Goal: Transaction & Acquisition: Purchase product/service

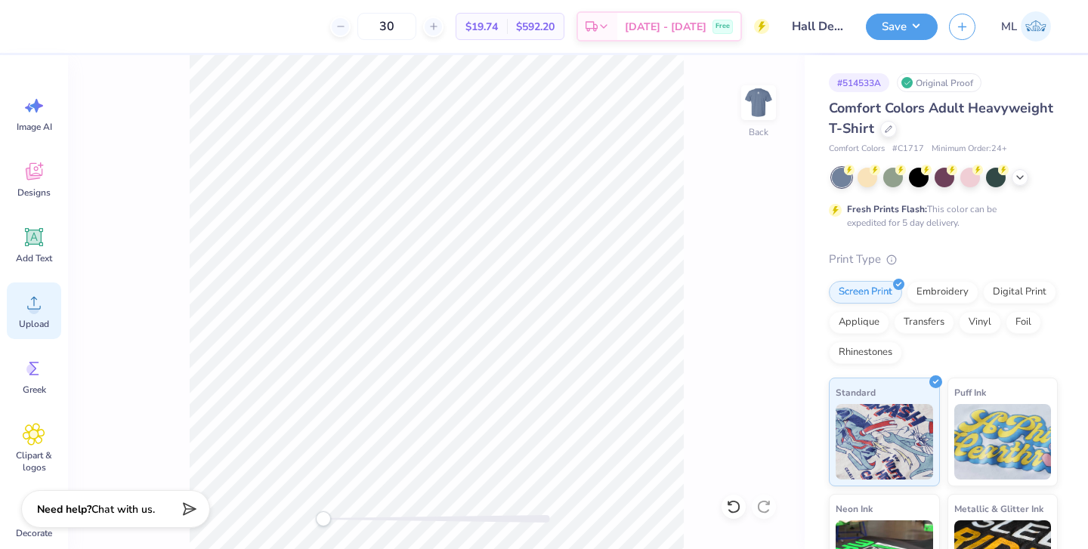
click at [48, 301] on div "Upload" at bounding box center [34, 311] width 54 height 57
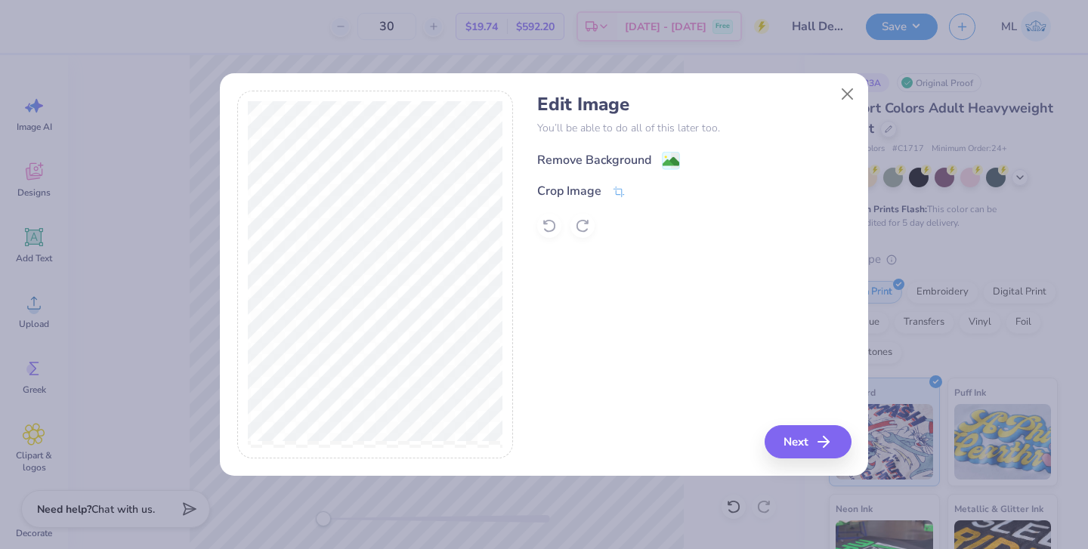
click at [616, 153] on div "Remove Background" at bounding box center [594, 160] width 114 height 18
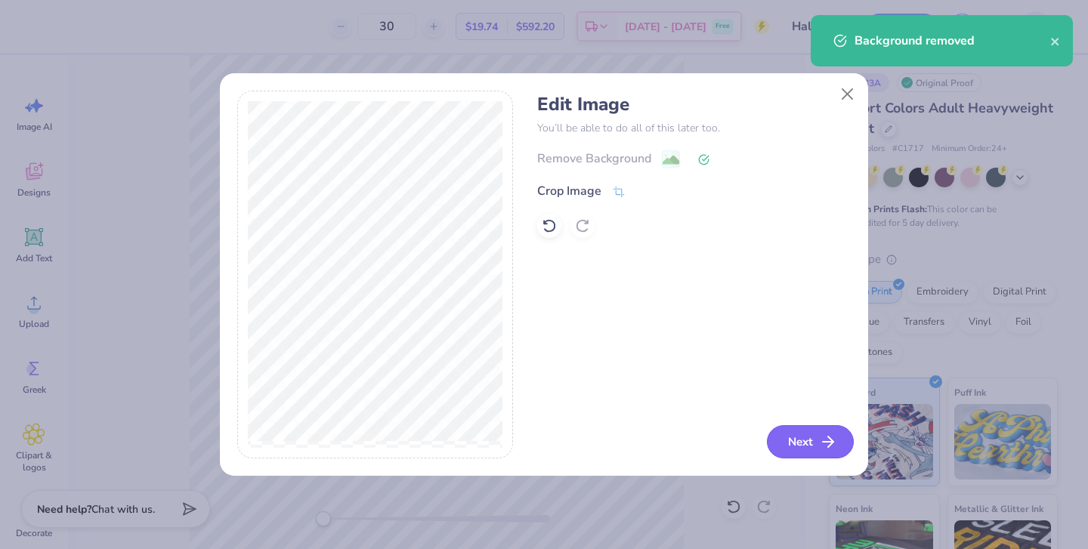
click at [795, 440] on button "Next" at bounding box center [810, 441] width 87 height 33
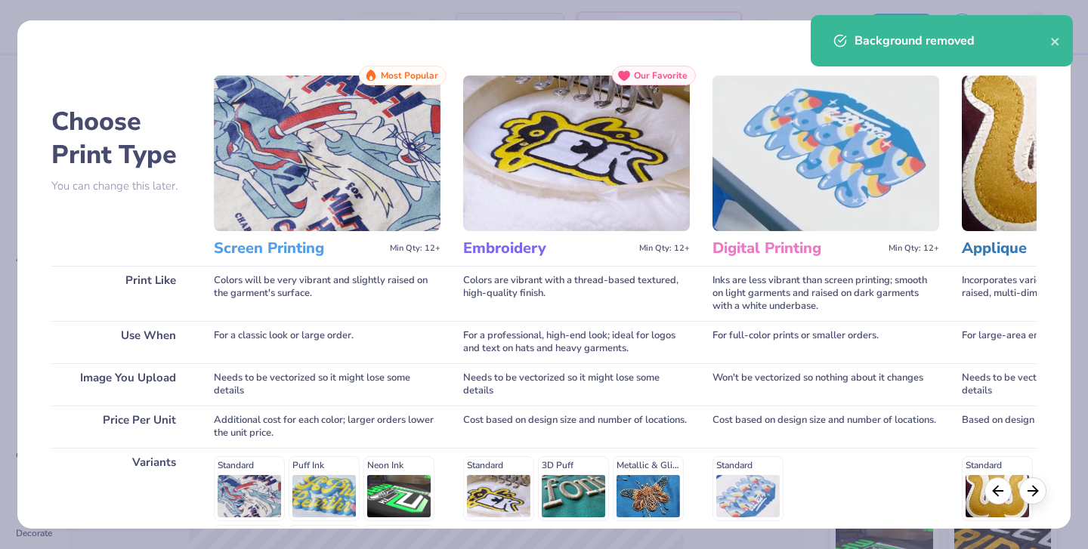
scroll to position [204, 0]
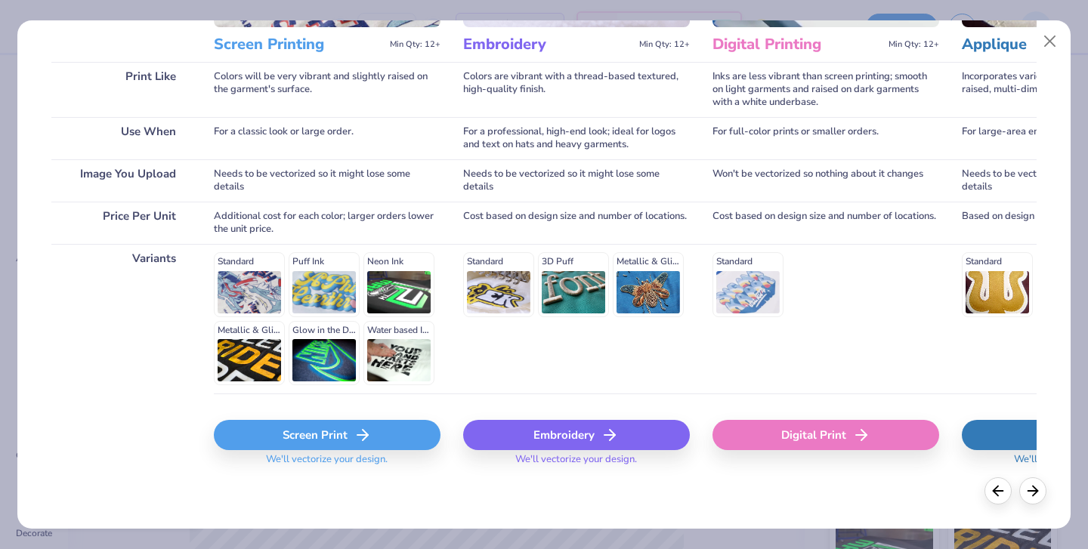
click at [295, 437] on div "Screen Print" at bounding box center [327, 435] width 227 height 30
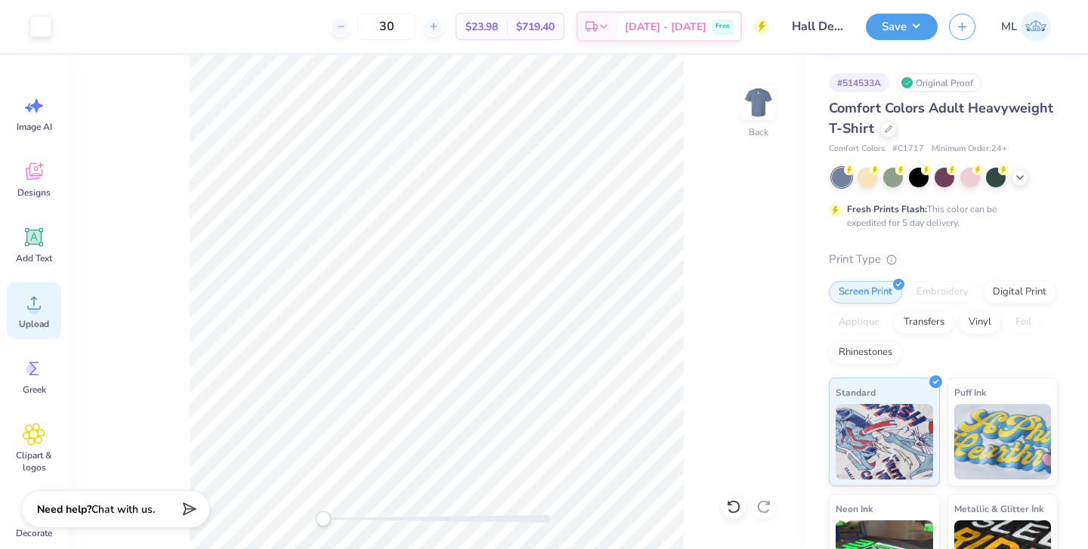
click at [37, 307] on circle at bounding box center [34, 309] width 11 height 11
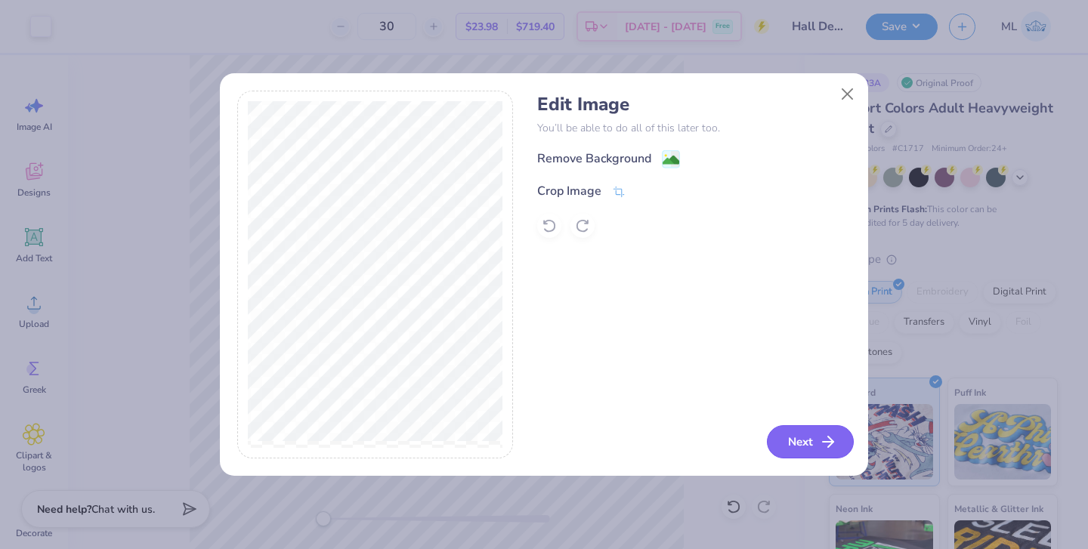
click at [817, 447] on button "Next" at bounding box center [810, 441] width 87 height 33
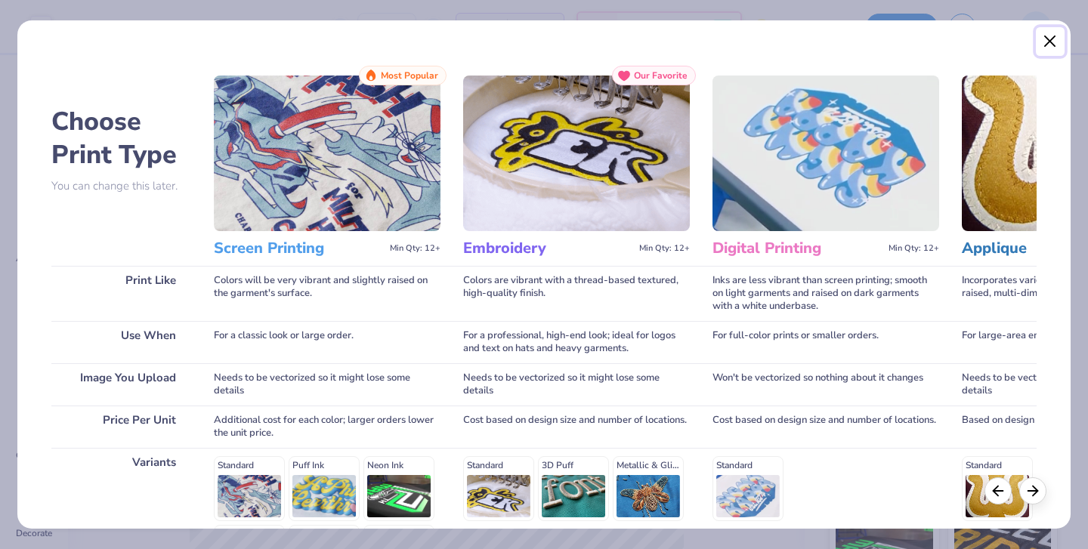
click at [1046, 48] on button "Close" at bounding box center [1050, 41] width 29 height 29
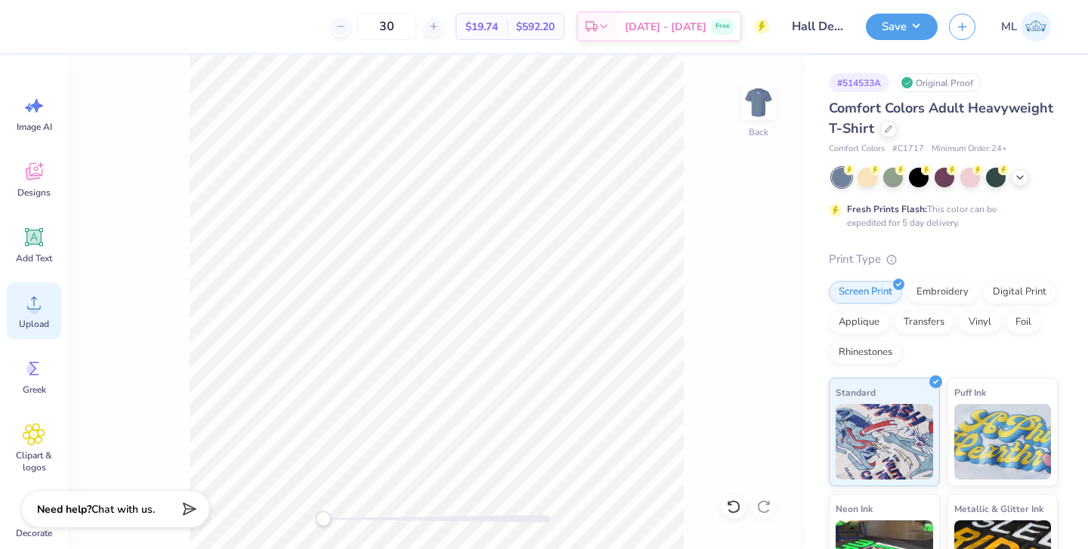
click at [36, 298] on icon at bounding box center [34, 303] width 23 height 23
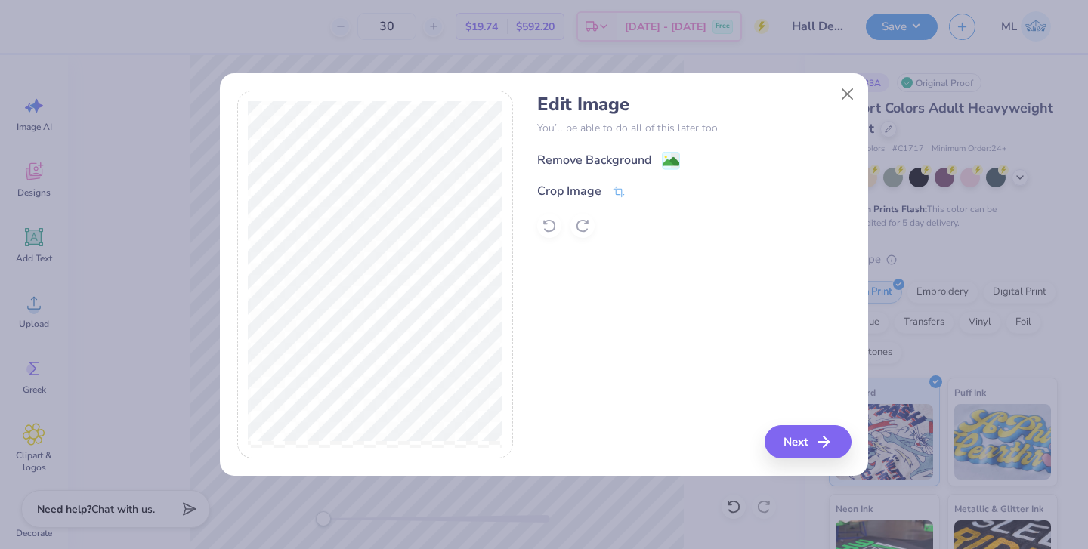
click at [595, 160] on div "Remove Background" at bounding box center [594, 160] width 114 height 18
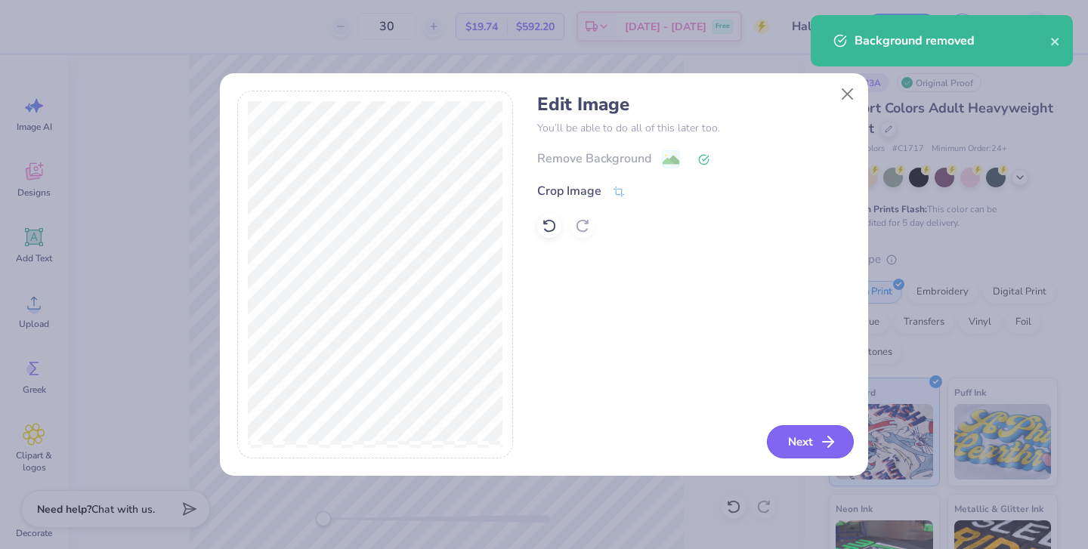
click at [798, 442] on button "Next" at bounding box center [810, 441] width 87 height 33
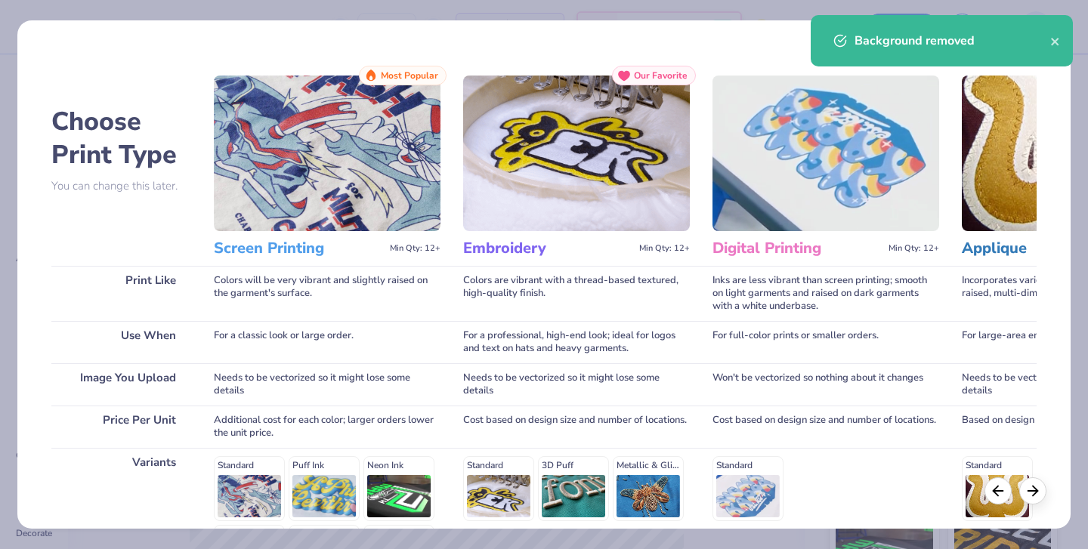
click at [282, 241] on h3 "Screen Printing" at bounding box center [299, 249] width 170 height 20
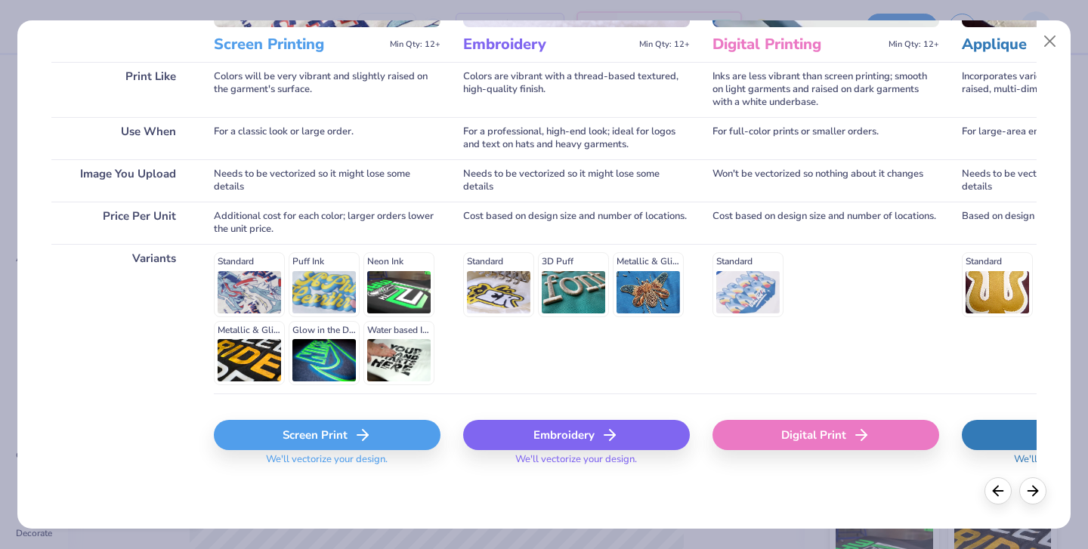
click at [338, 449] on div "Screen Print" at bounding box center [327, 435] width 227 height 30
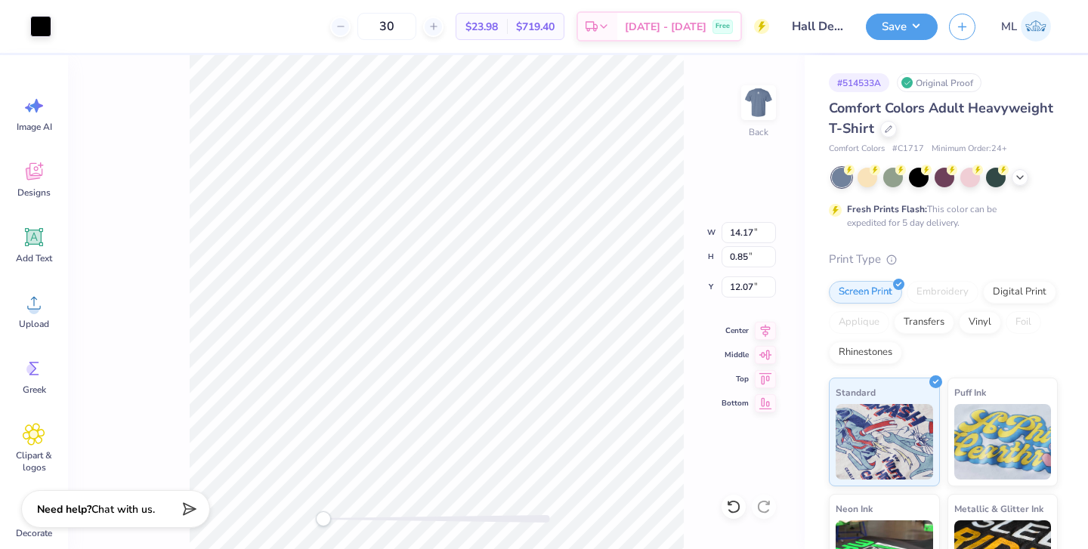
click at [686, 107] on div "Back W 14.17 14.17 " H 0.85 0.85 " Y 12.07 12.07 " Center Middle Top Bottom" at bounding box center [436, 302] width 737 height 494
click at [36, 309] on icon at bounding box center [34, 303] width 14 height 13
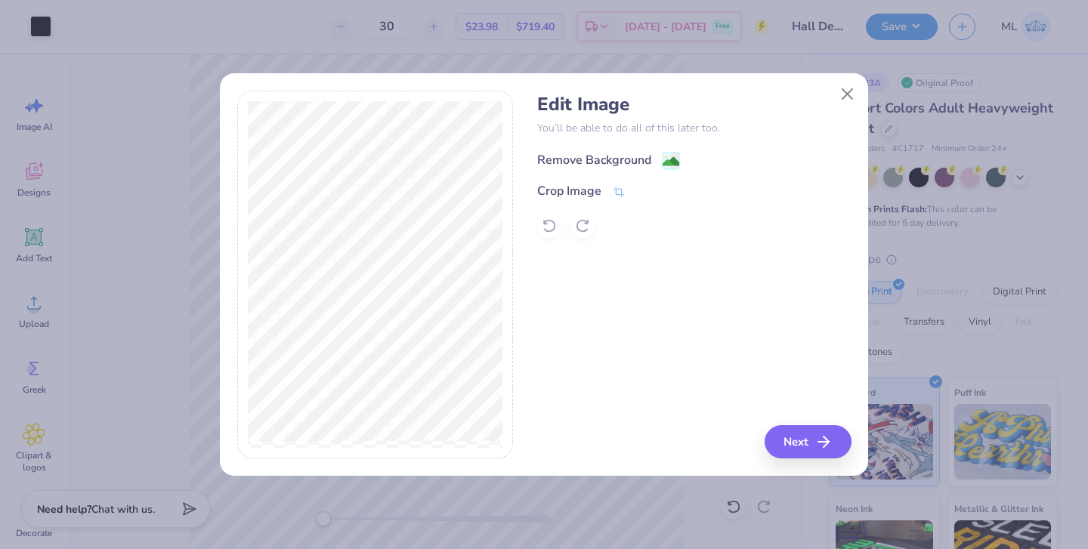
click at [650, 153] on div "Remove Background" at bounding box center [594, 160] width 114 height 18
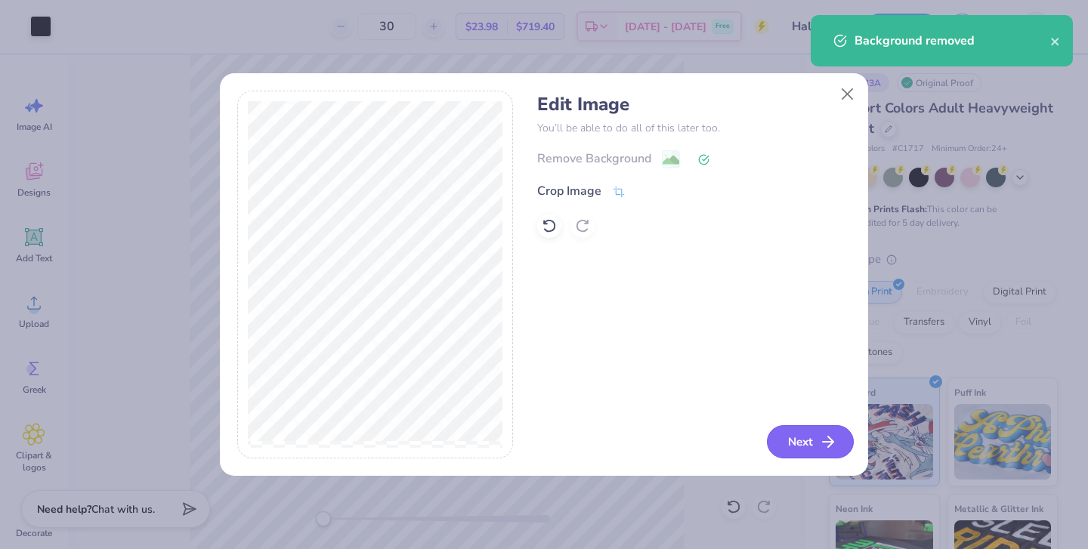
click at [806, 446] on button "Next" at bounding box center [810, 441] width 87 height 33
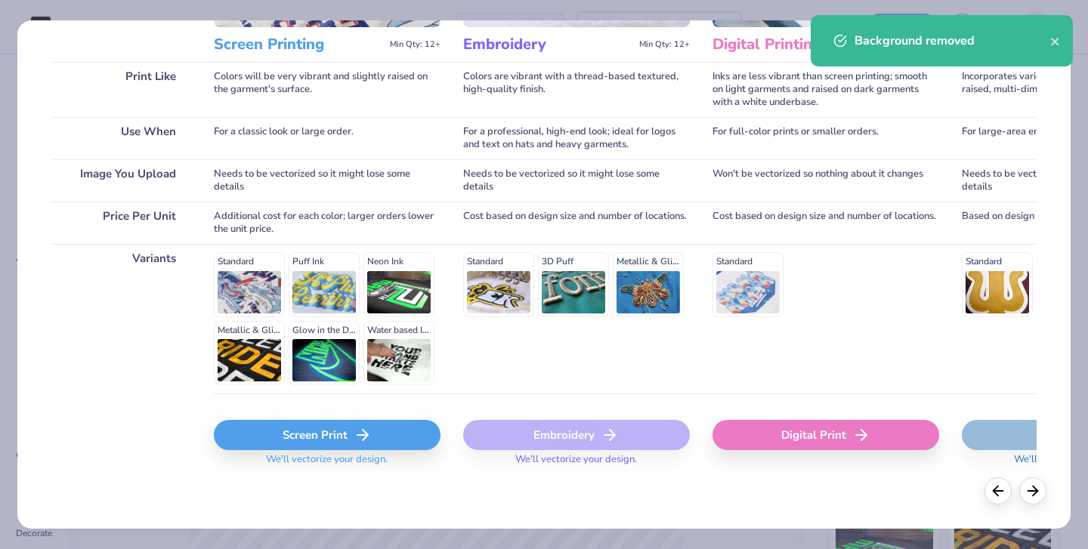
click at [321, 437] on div "Screen Print" at bounding box center [327, 435] width 227 height 30
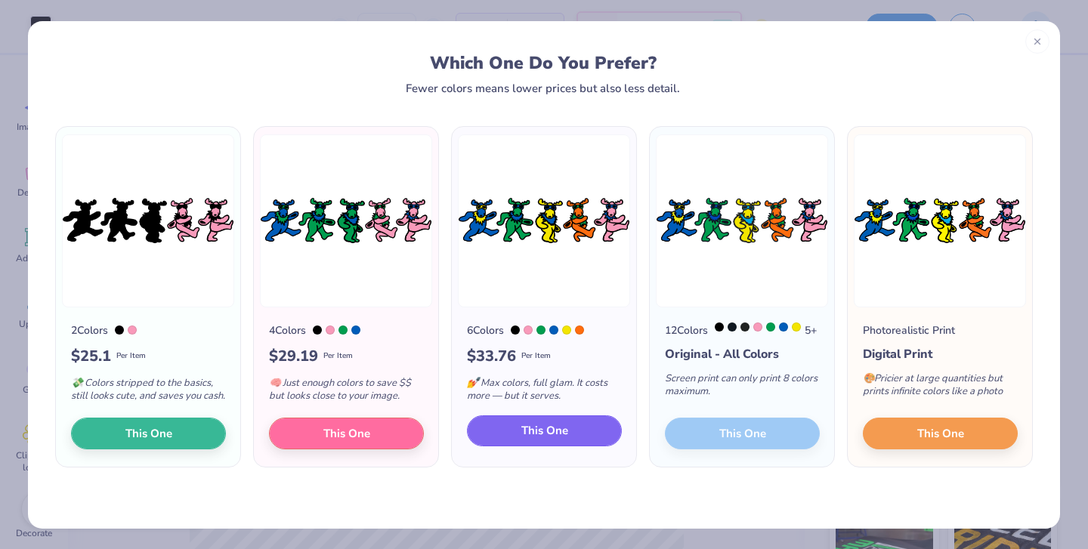
click at [555, 440] on span "This One" at bounding box center [544, 430] width 47 height 17
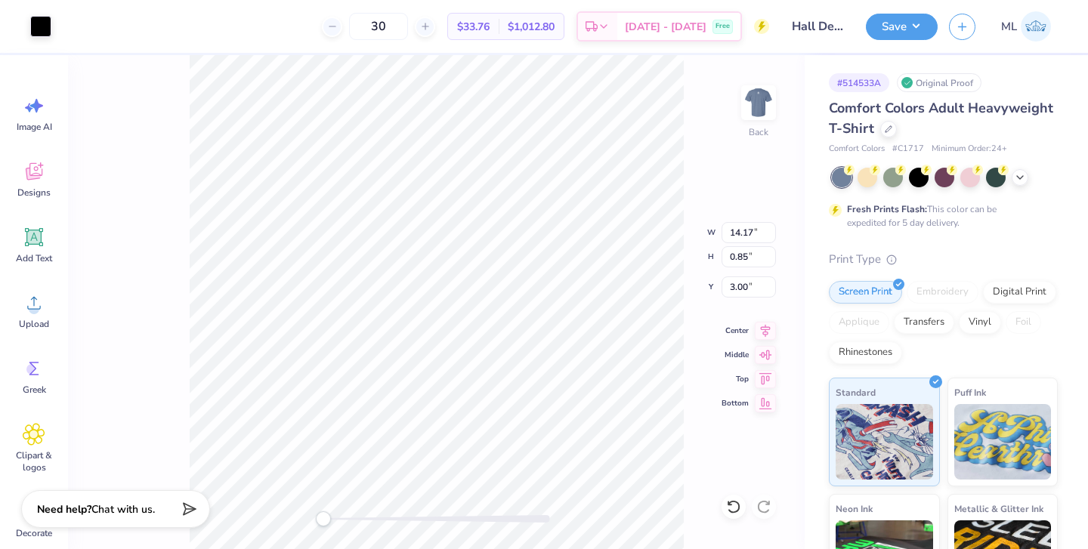
type input "8.56"
type input "2.25"
type input "4.62"
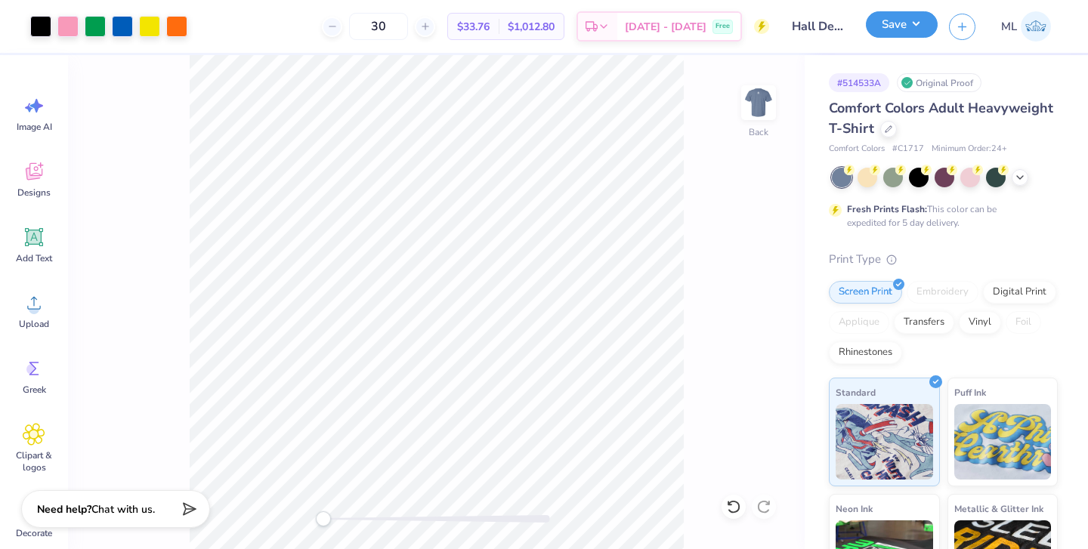
click at [901, 23] on button "Save" at bounding box center [902, 24] width 72 height 26
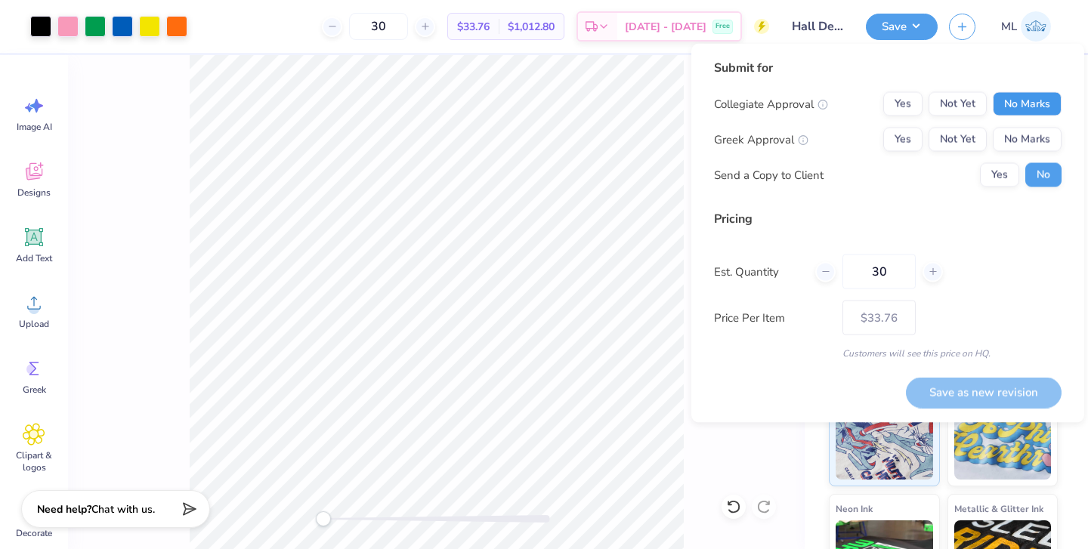
click at [1010, 107] on button "No Marks" at bounding box center [1027, 104] width 69 height 24
click at [906, 136] on button "Yes" at bounding box center [902, 140] width 39 height 24
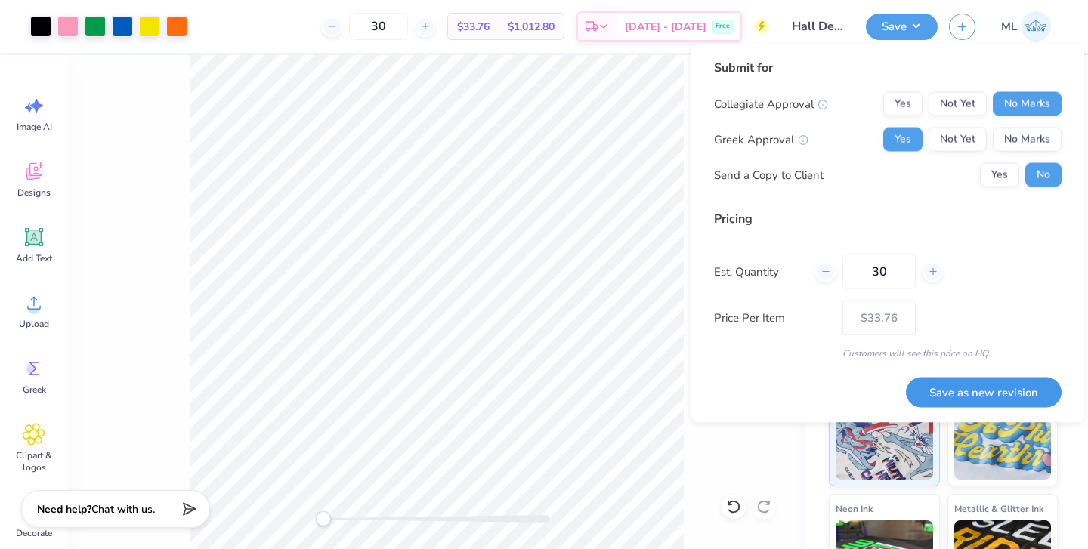
click at [951, 396] on button "Save as new revision" at bounding box center [984, 392] width 156 height 31
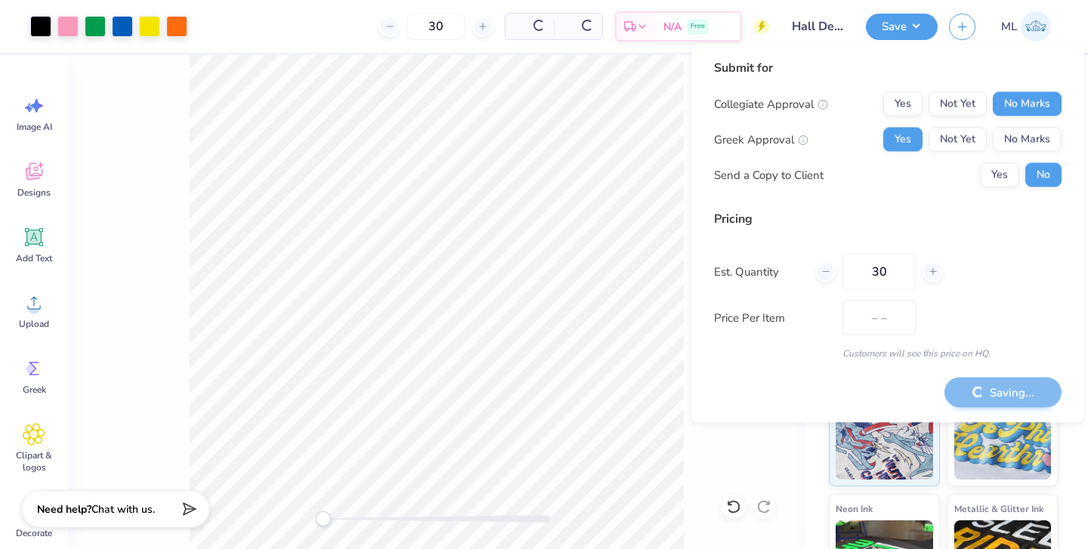
type input "$33.76"
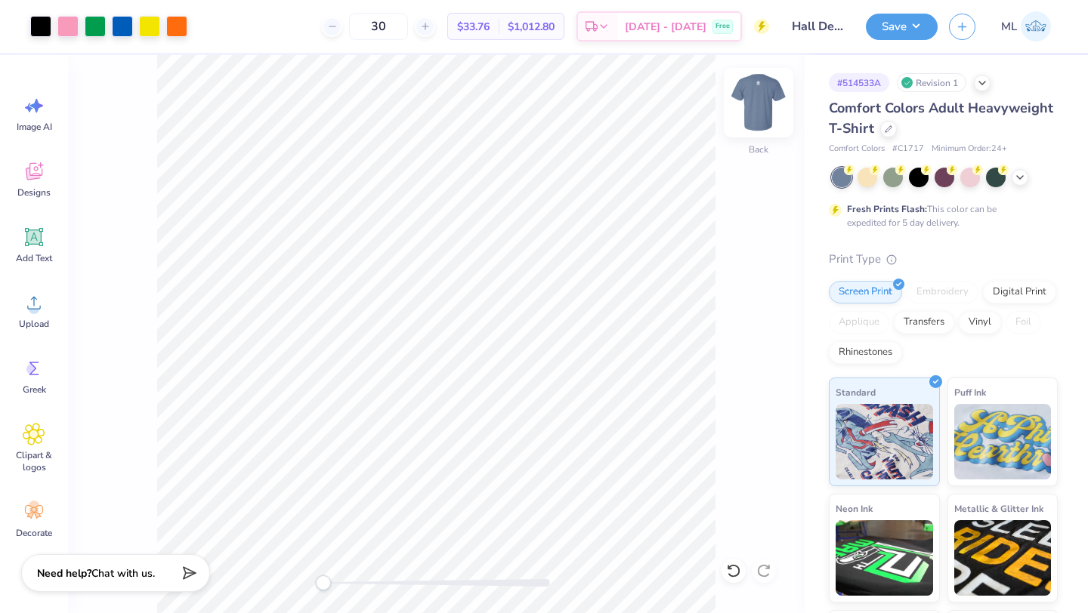
click at [761, 101] on img at bounding box center [758, 103] width 60 height 60
click at [763, 110] on img at bounding box center [758, 103] width 60 height 60
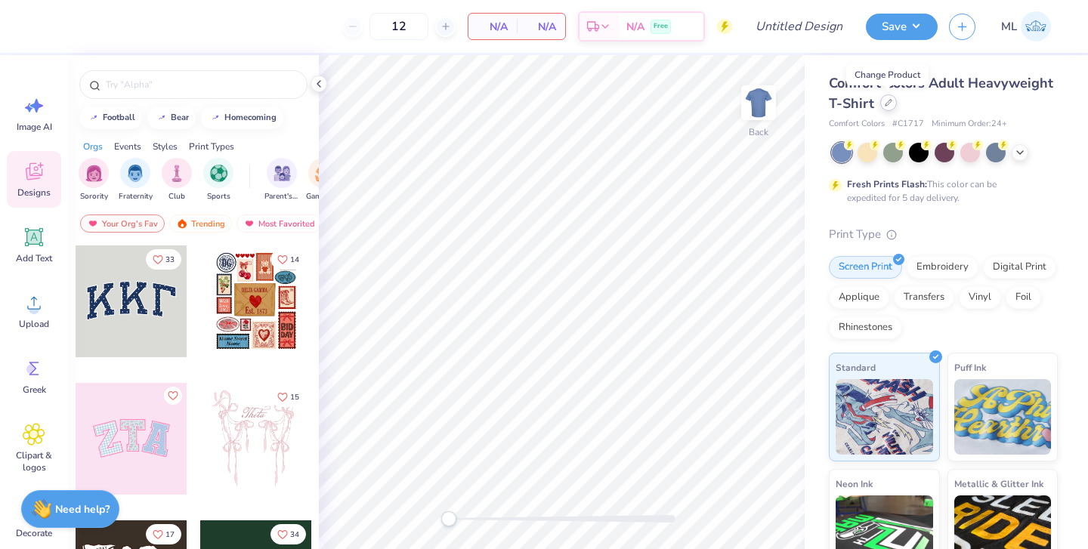
click at [886, 103] on icon at bounding box center [889, 103] width 8 height 8
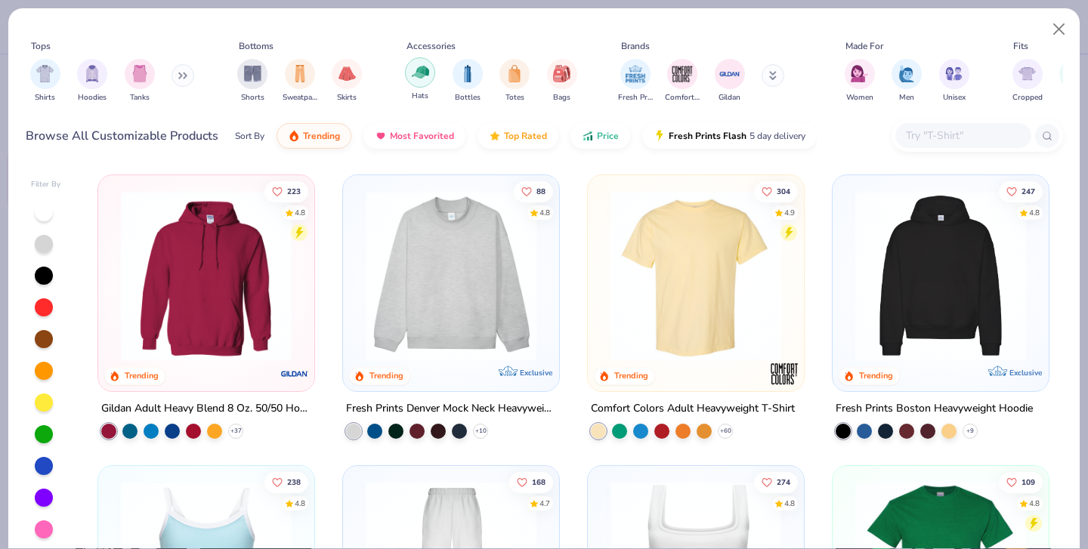
click at [431, 76] on div "filter for Hats" at bounding box center [420, 72] width 30 height 30
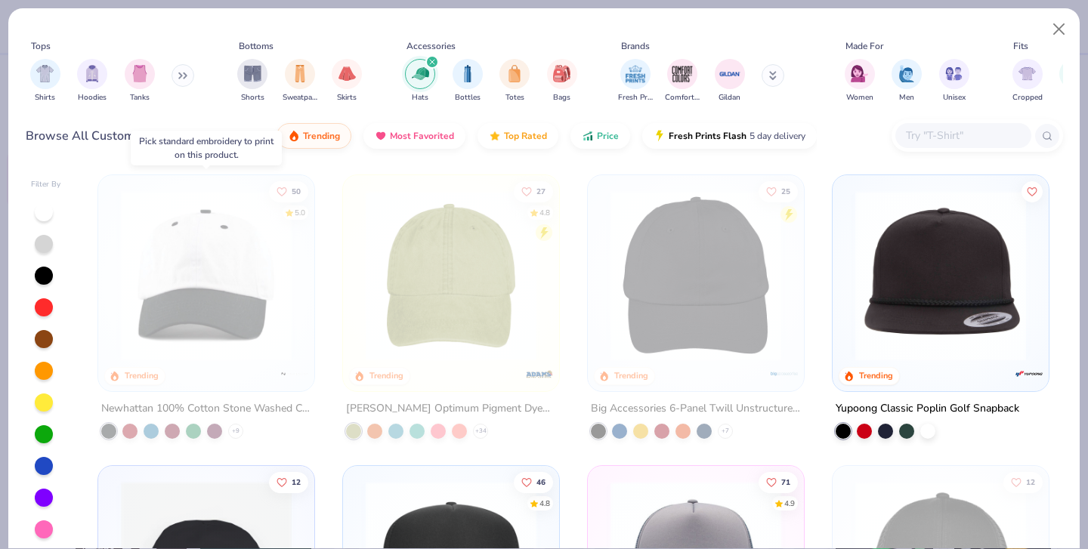
click at [209, 339] on img at bounding box center [206, 275] width 186 height 171
click at [215, 193] on div at bounding box center [20, 275] width 557 height 171
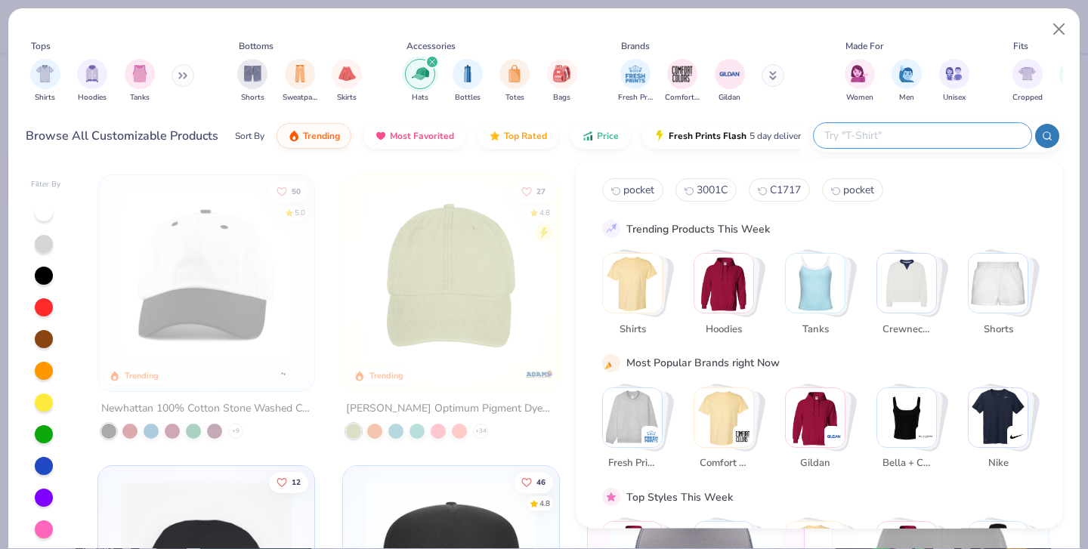
click at [948, 137] on input "text" at bounding box center [922, 135] width 198 height 17
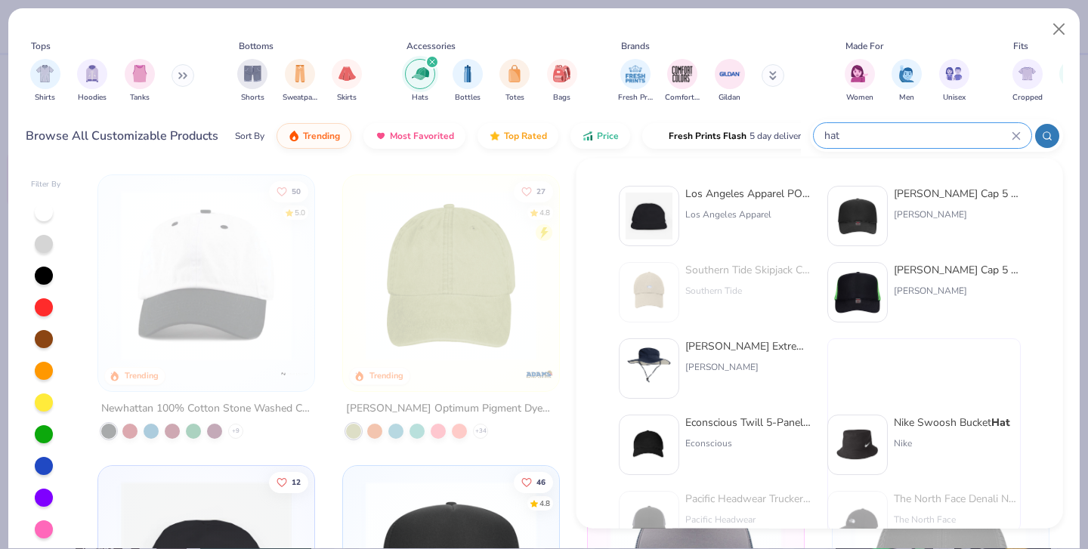
type input "hat"
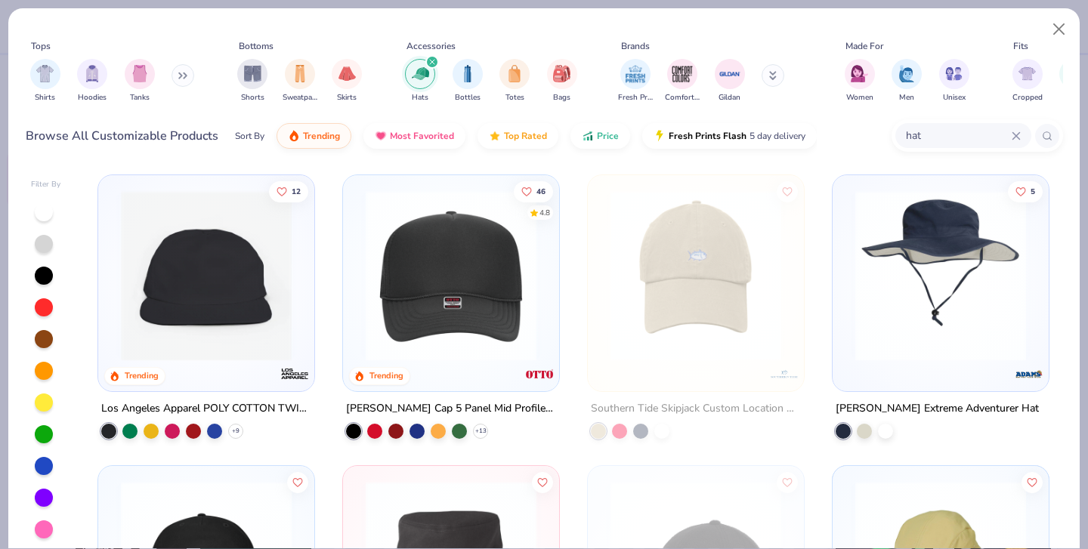
click at [1012, 138] on icon at bounding box center [1016, 135] width 9 height 9
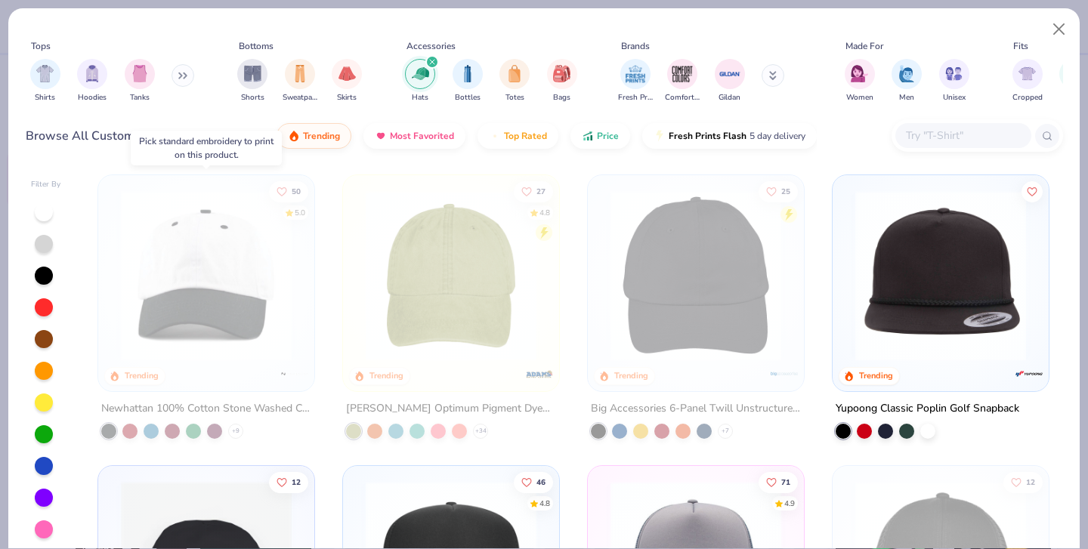
drag, startPoint x: 103, startPoint y: 406, endPoint x: 236, endPoint y: 406, distance: 133.7
click at [236, 406] on div "Newhattan 100% Cotton Stone Washed Cap" at bounding box center [206, 409] width 210 height 19
click at [1058, 31] on button "Close" at bounding box center [1059, 29] width 29 height 29
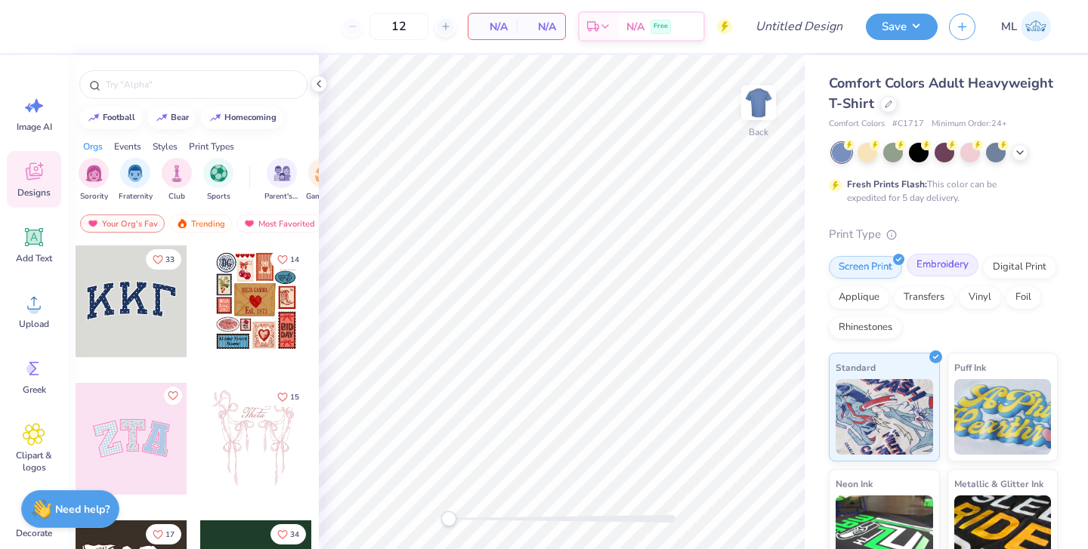
click at [943, 267] on div "Embroidery" at bounding box center [943, 265] width 72 height 23
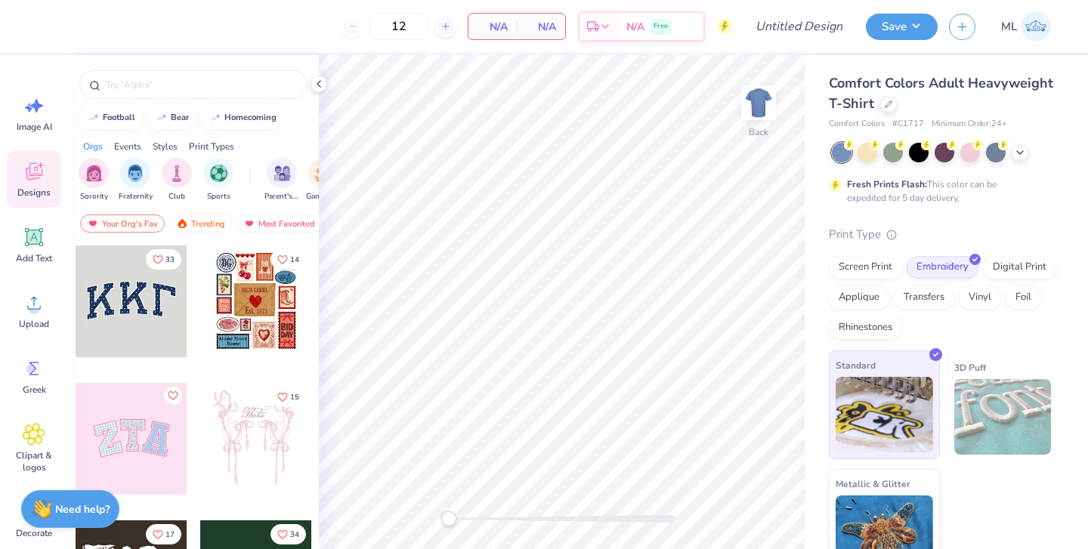
scroll to position [29, 0]
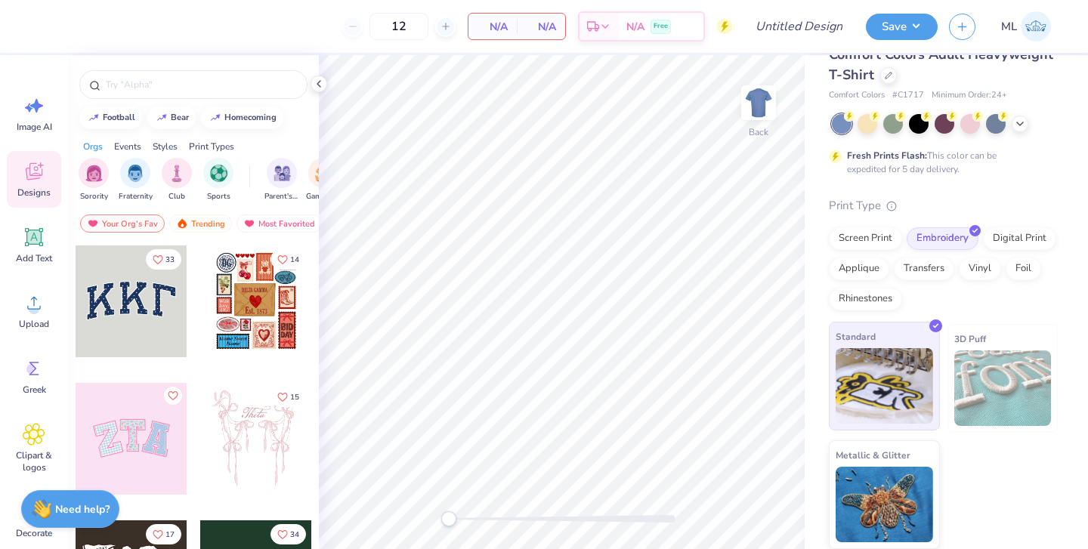
click at [880, 393] on img at bounding box center [884, 386] width 97 height 76
click at [889, 76] on icon at bounding box center [889, 74] width 8 height 8
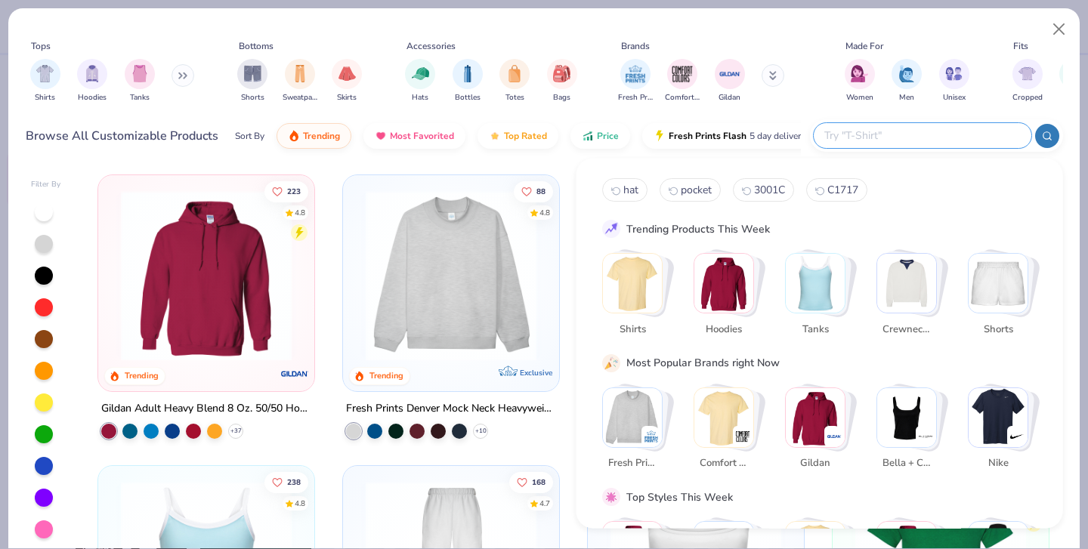
click at [931, 137] on input "text" at bounding box center [922, 135] width 198 height 17
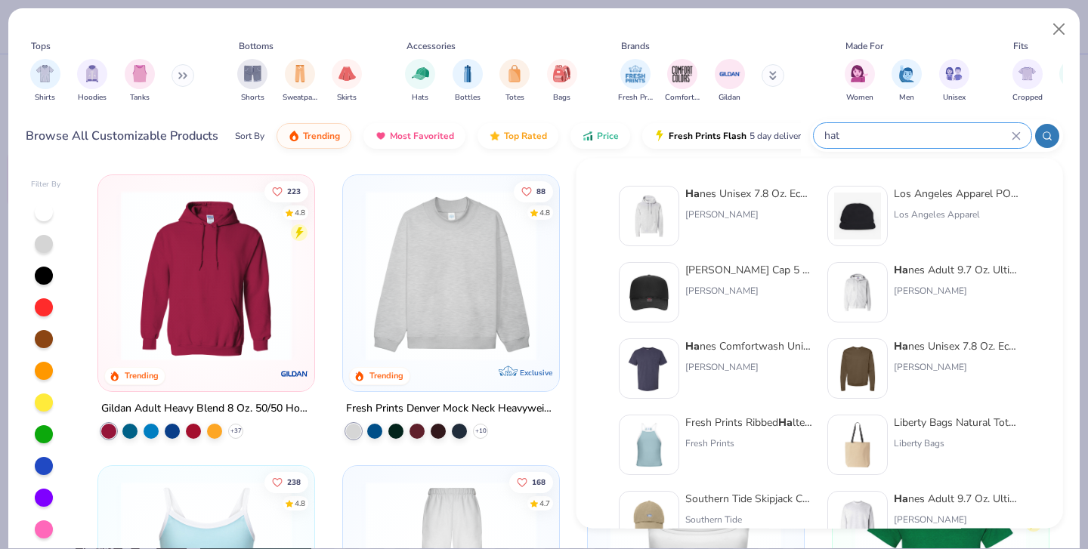
type input "hat"
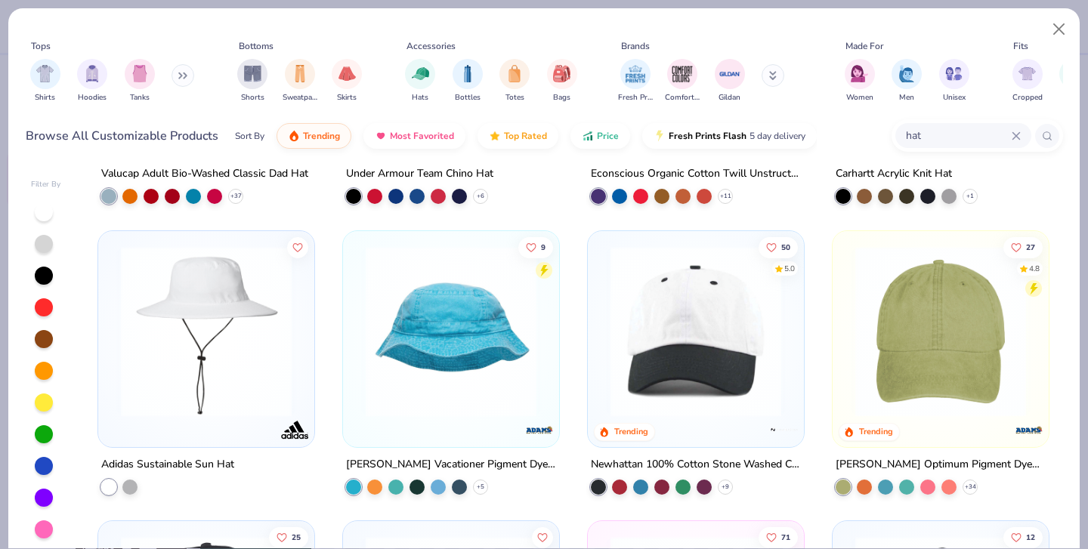
scroll to position [1685, 0]
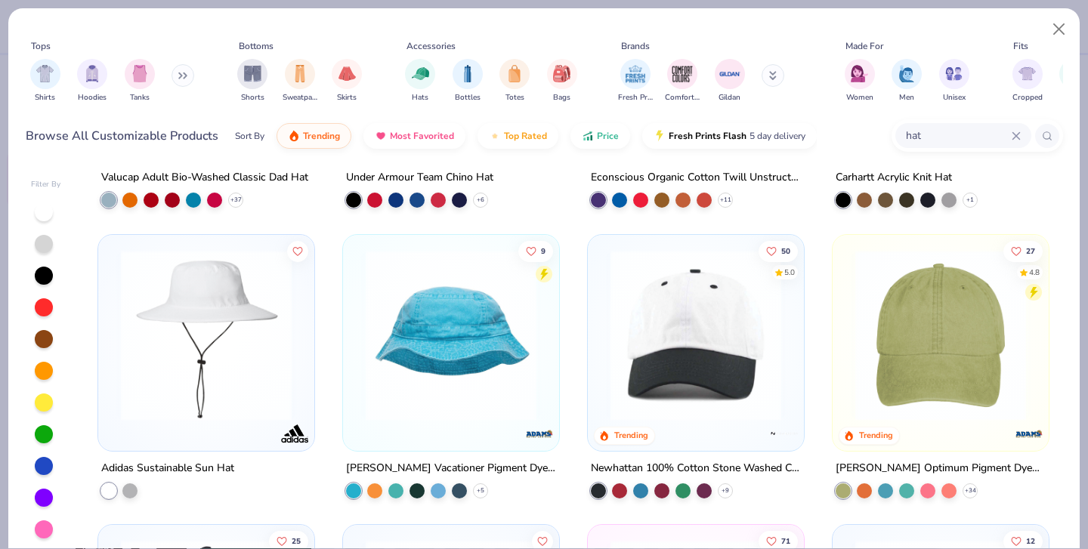
click at [704, 366] on img at bounding box center [696, 334] width 186 height 171
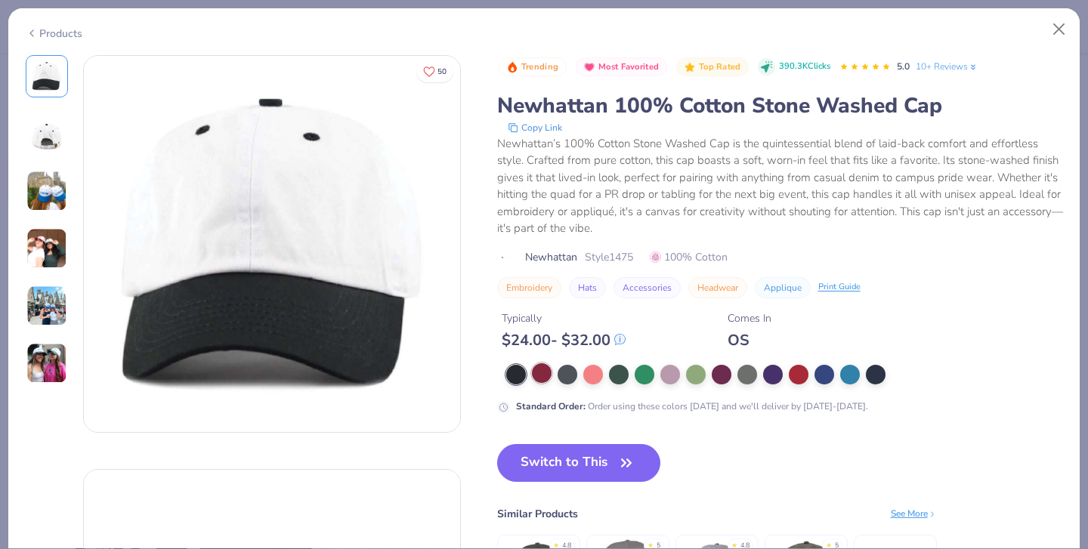
click at [537, 372] on div at bounding box center [542, 373] width 20 height 20
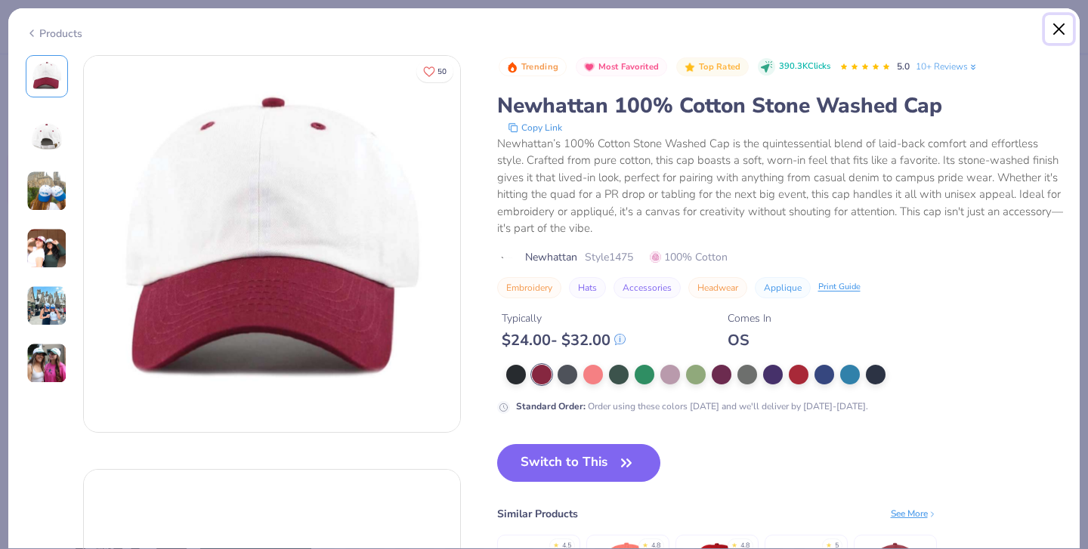
click at [1056, 35] on button "Close" at bounding box center [1059, 29] width 29 height 29
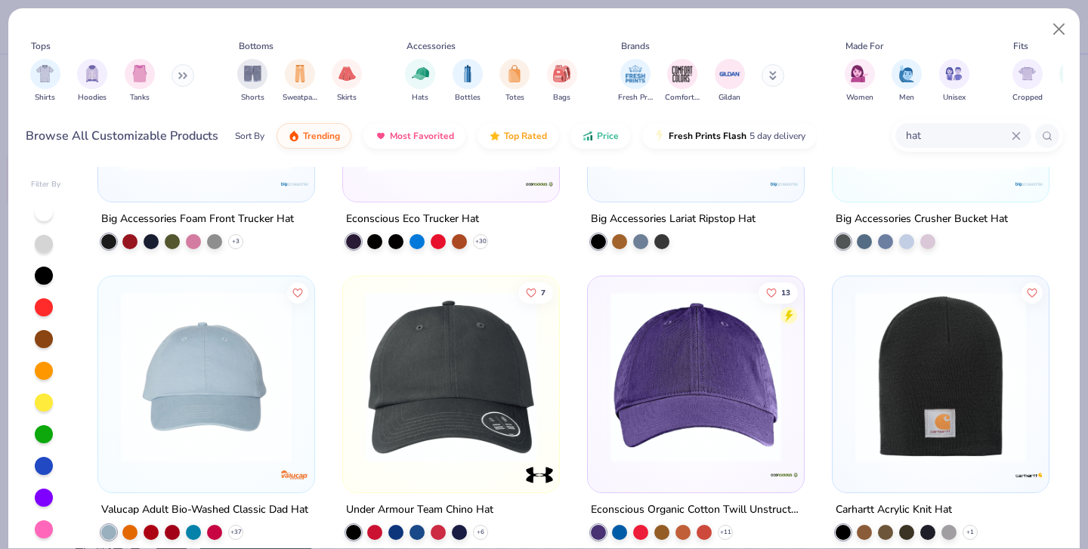
scroll to position [1351, 0]
click at [231, 428] on img at bounding box center [206, 377] width 186 height 171
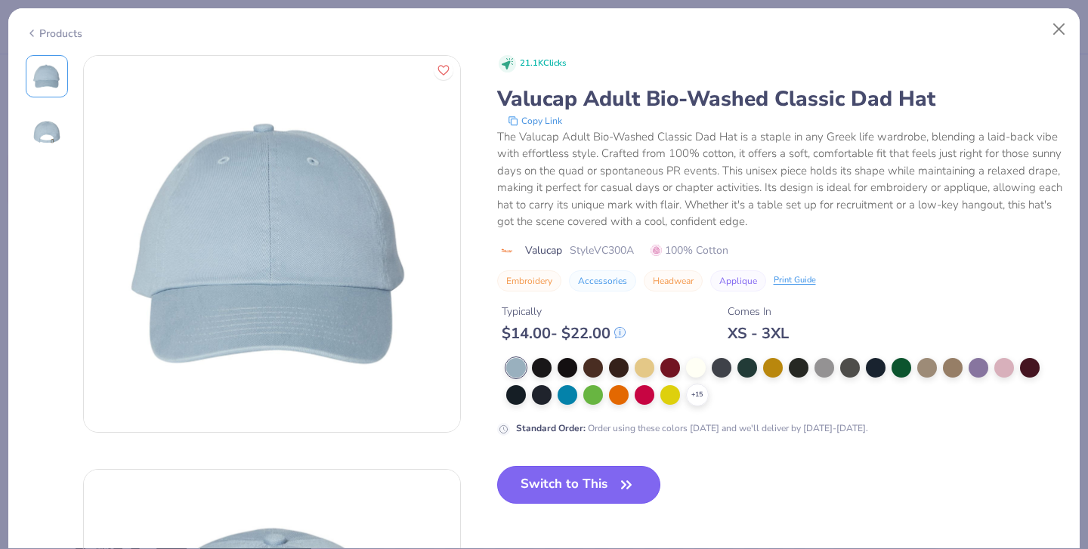
click at [574, 467] on button "Switch to This" at bounding box center [579, 485] width 164 height 38
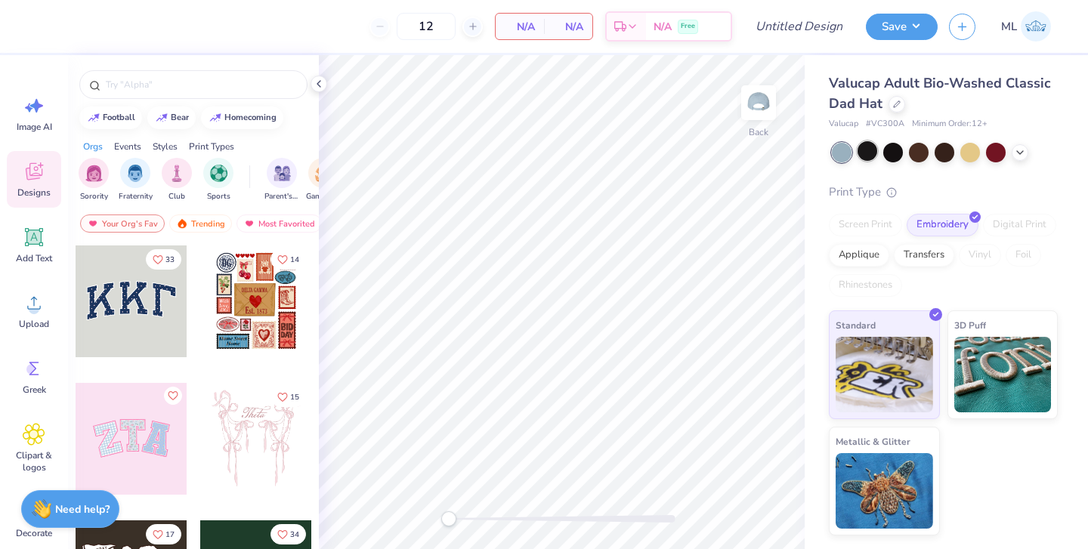
click at [866, 150] on div at bounding box center [867, 151] width 20 height 20
click at [886, 150] on div at bounding box center [893, 151] width 20 height 20
click at [1021, 150] on polyline at bounding box center [1020, 151] width 6 height 3
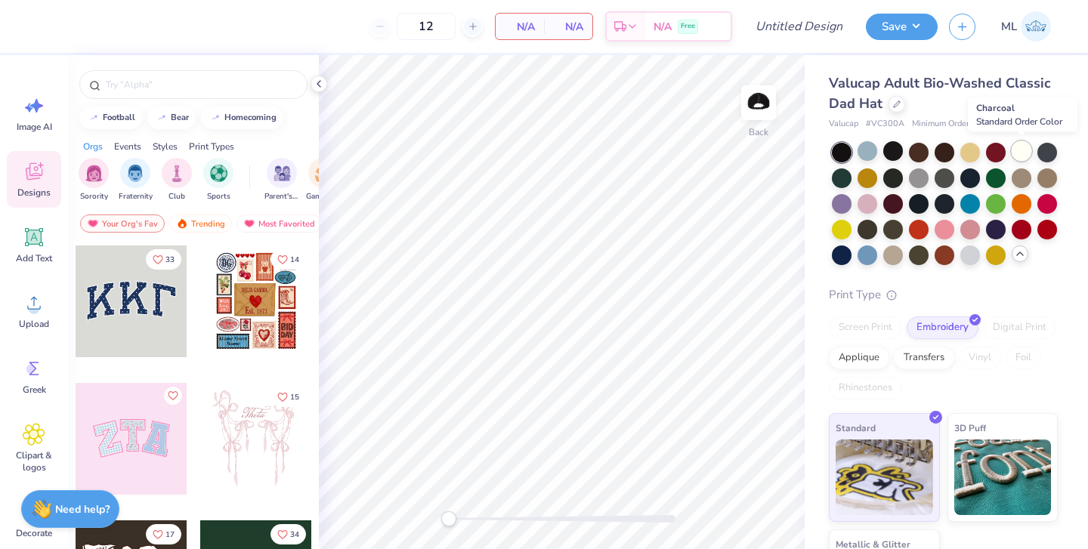
click at [1017, 148] on div at bounding box center [1022, 151] width 20 height 20
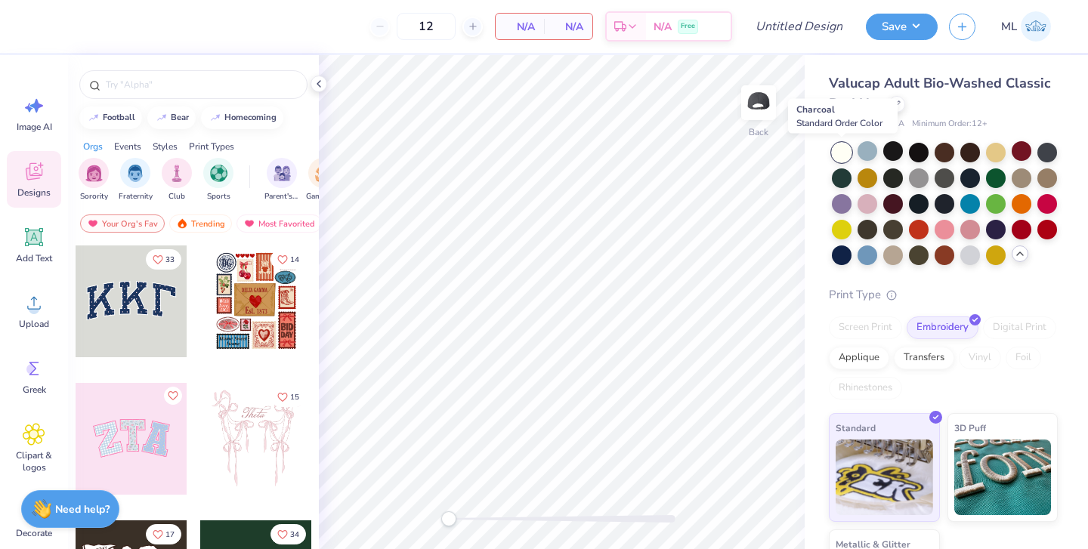
click at [837, 151] on div at bounding box center [842, 153] width 20 height 20
click at [973, 251] on div at bounding box center [970, 254] width 20 height 20
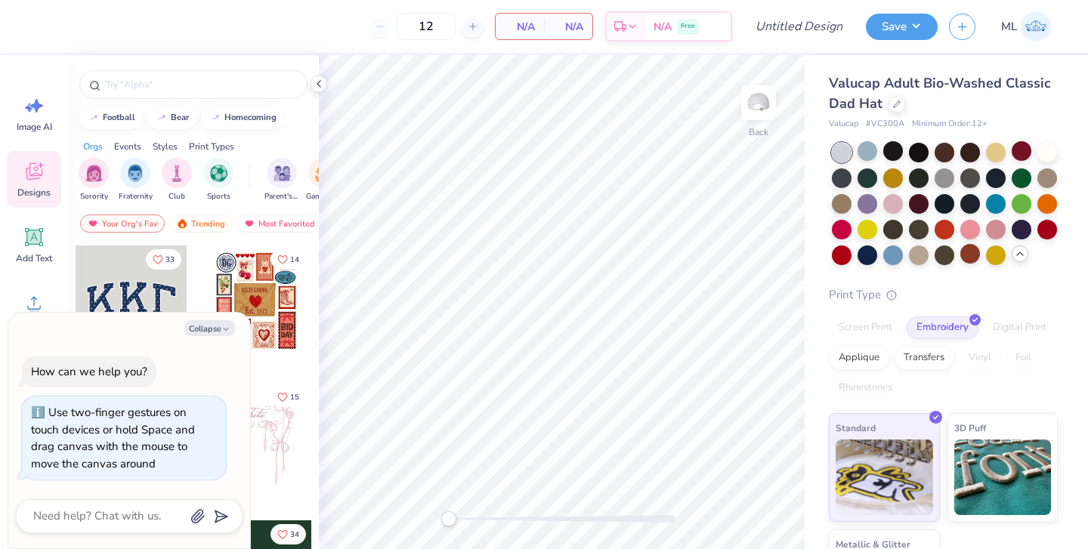
click at [351, 421] on div "Back" at bounding box center [562, 302] width 486 height 494
click at [754, 107] on img at bounding box center [758, 103] width 60 height 60
click at [759, 117] on img at bounding box center [758, 103] width 60 height 60
click at [1041, 155] on div at bounding box center [1047, 151] width 20 height 20
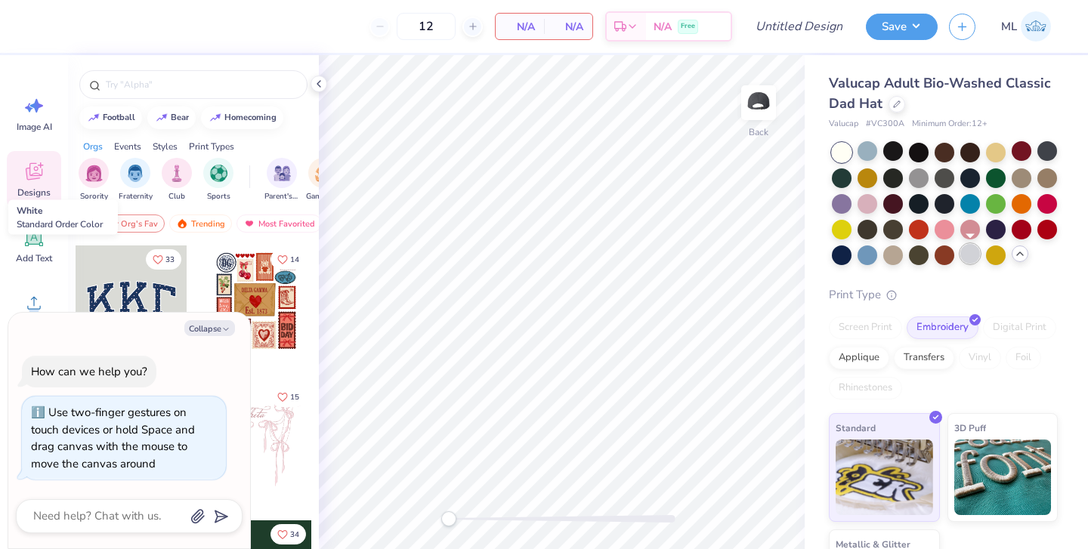
click at [975, 255] on div at bounding box center [970, 254] width 20 height 20
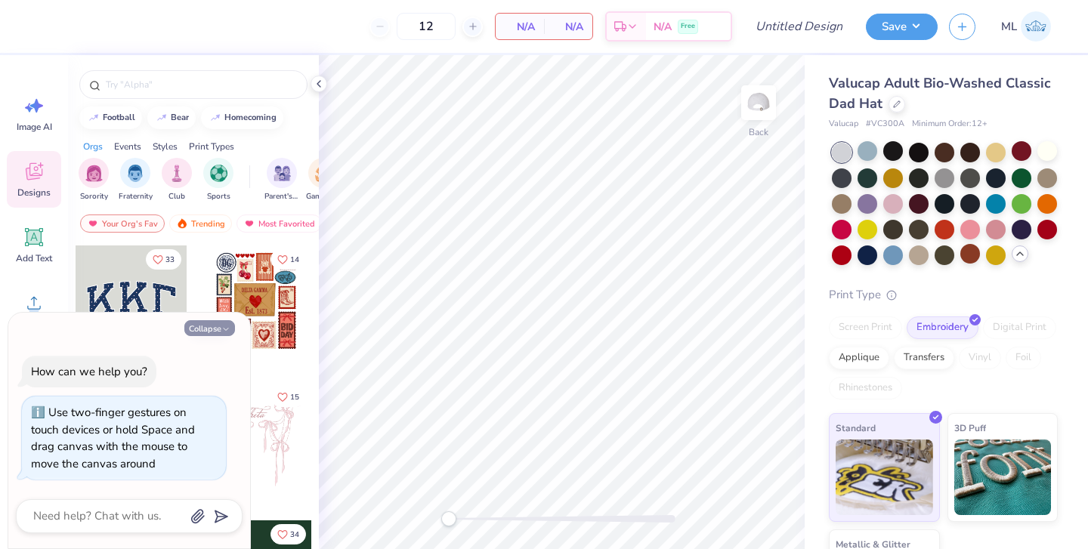
click at [216, 329] on button "Collapse" at bounding box center [209, 328] width 51 height 16
type textarea "x"
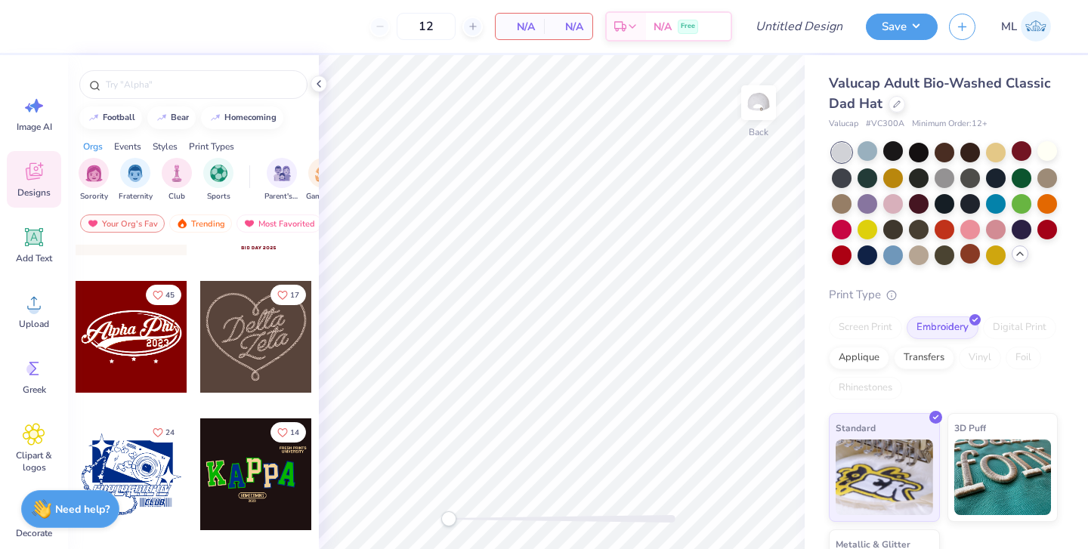
scroll to position [360, 0]
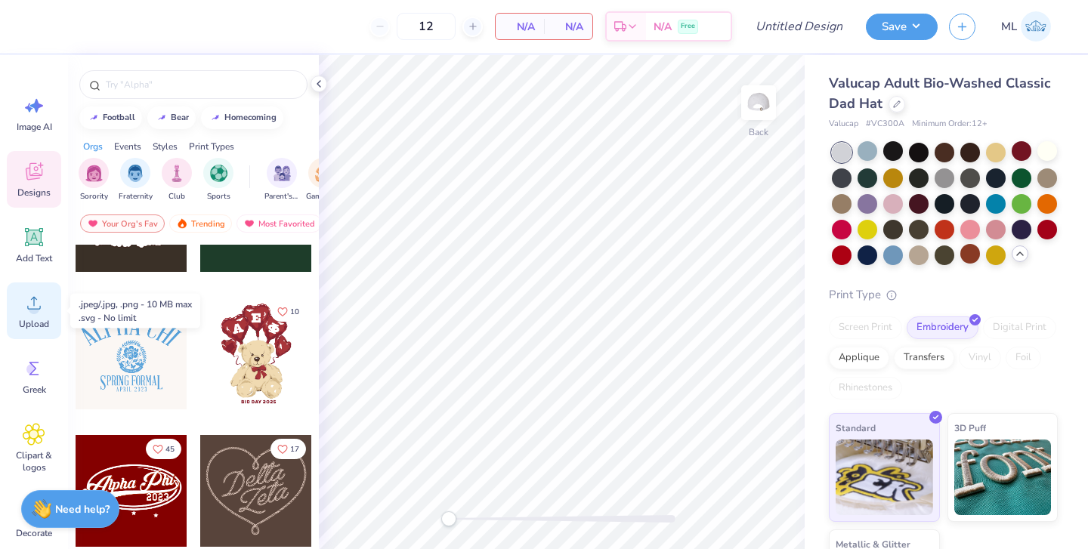
click at [23, 303] on icon at bounding box center [34, 303] width 23 height 23
click at [243, 347] on div at bounding box center [256, 354] width 112 height 112
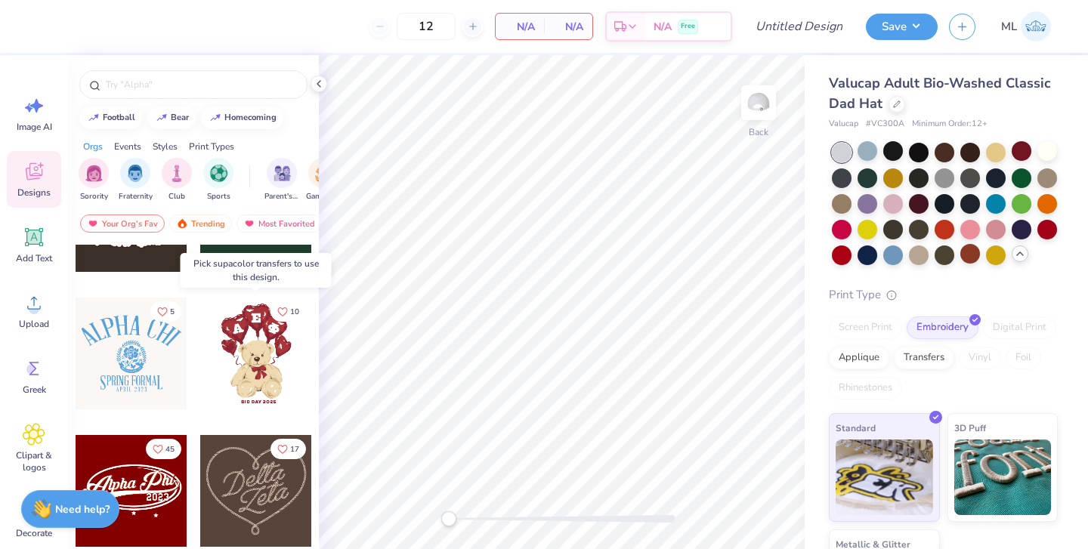
drag, startPoint x: 267, startPoint y: 360, endPoint x: 296, endPoint y: 350, distance: 31.3
click at [296, 350] on div at bounding box center [256, 354] width 112 height 112
click at [239, 352] on div at bounding box center [255, 354] width 112 height 112
click at [257, 359] on div at bounding box center [256, 354] width 112 height 112
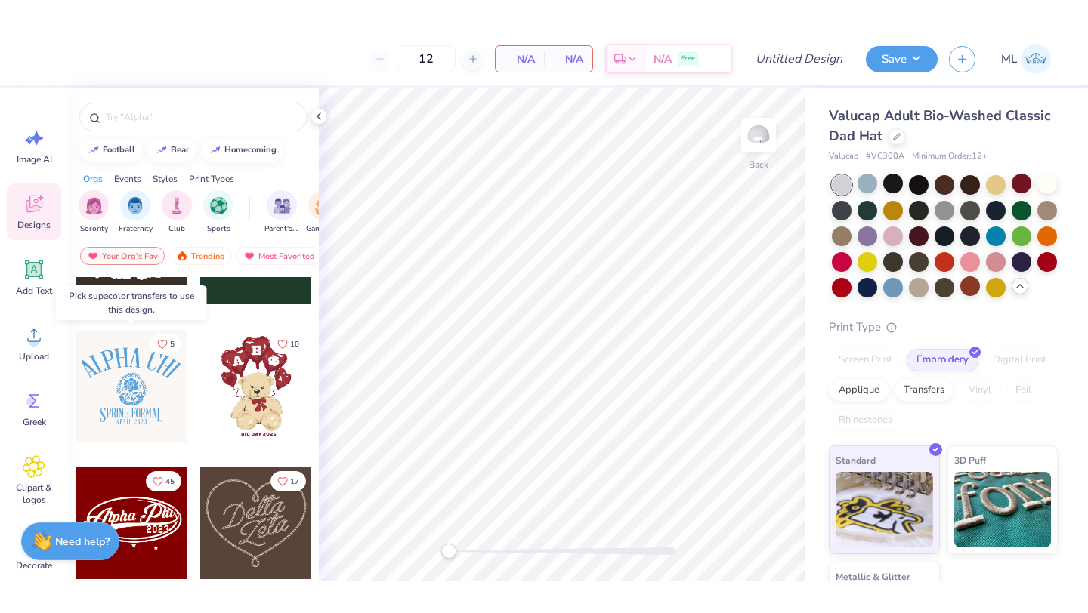
scroll to position [0, 0]
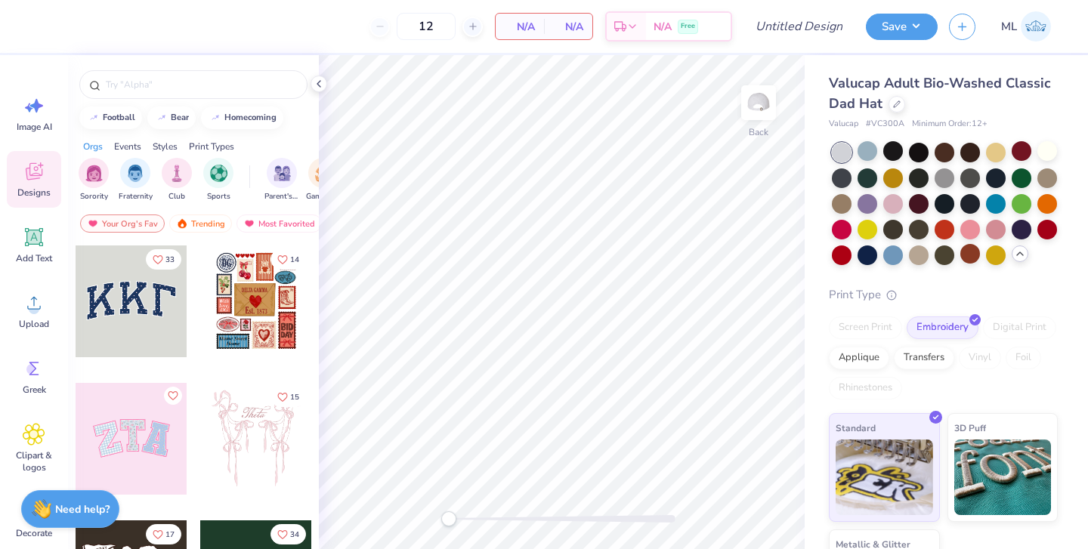
click at [127, 298] on div at bounding box center [132, 302] width 112 height 112
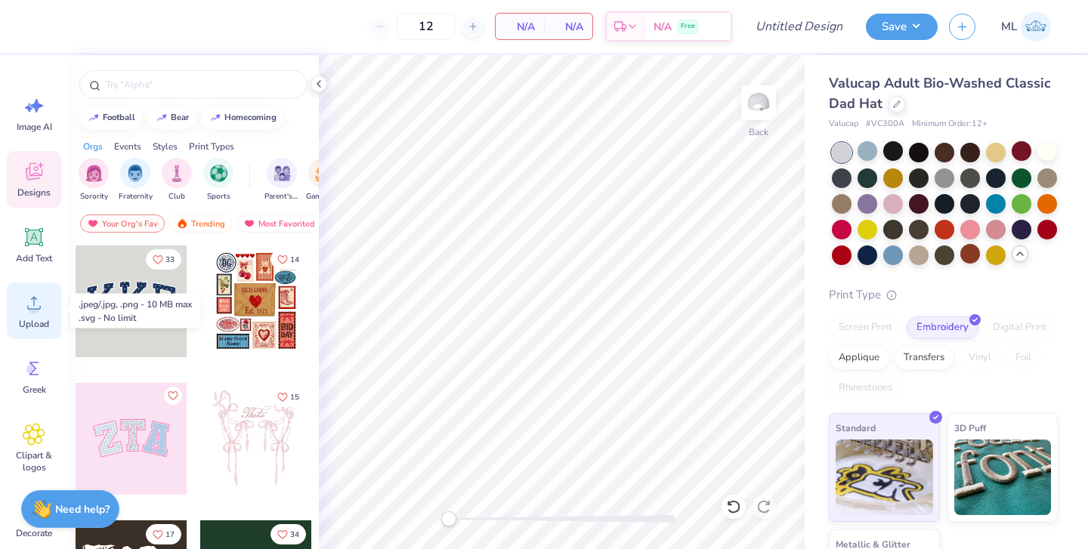
click at [23, 304] on icon at bounding box center [34, 303] width 23 height 23
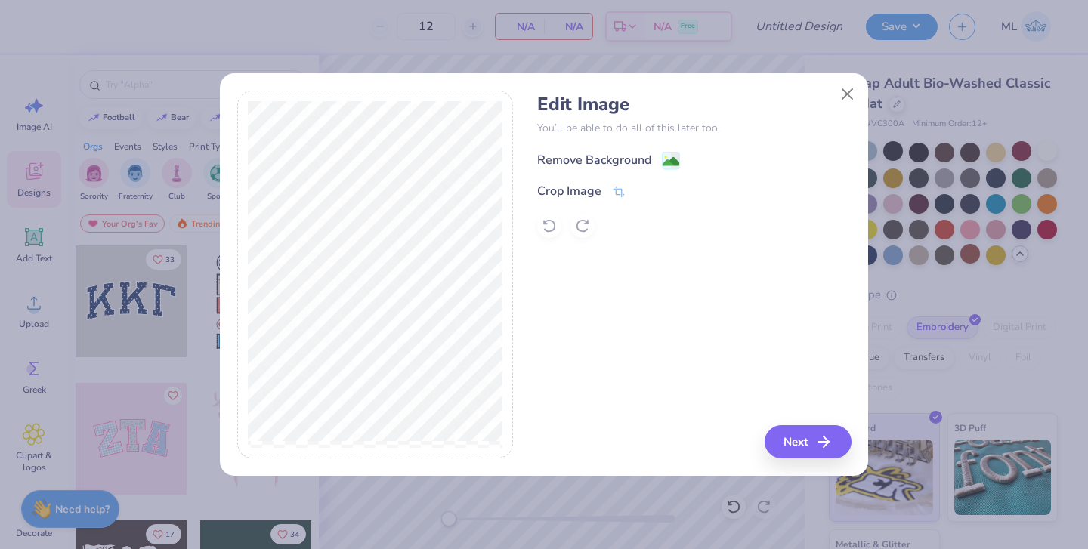
click at [601, 159] on div "Remove Background" at bounding box center [594, 160] width 114 height 18
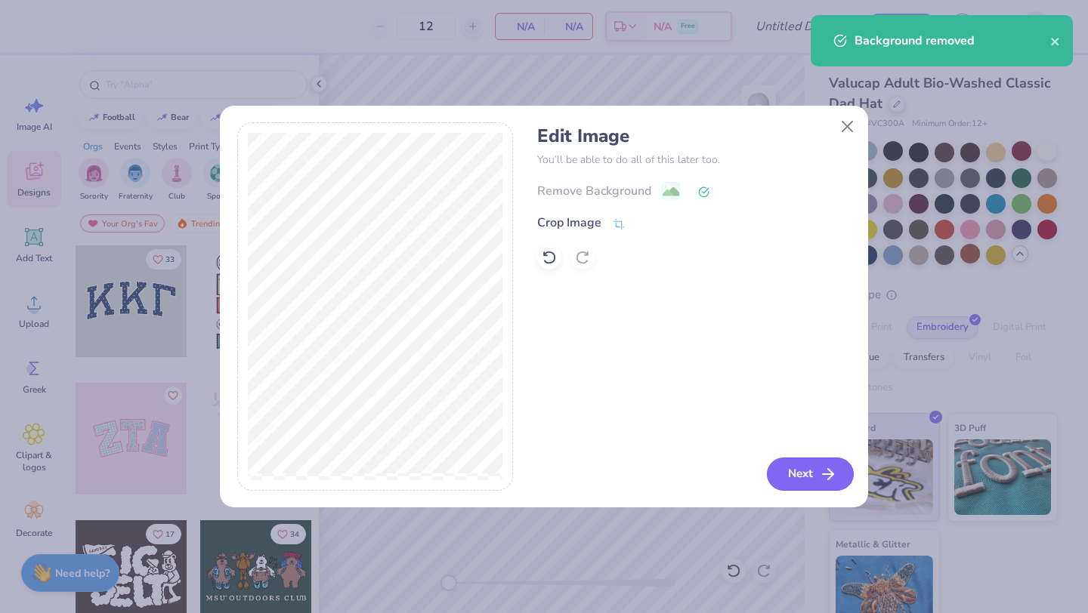
click at [809, 472] on button "Next" at bounding box center [810, 474] width 87 height 33
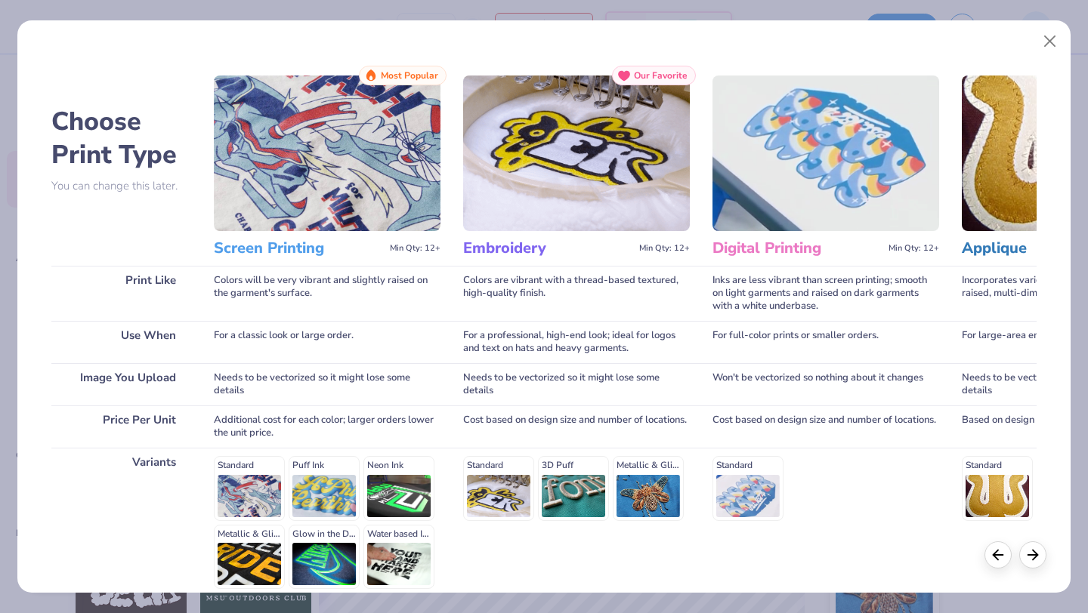
scroll to position [140, 0]
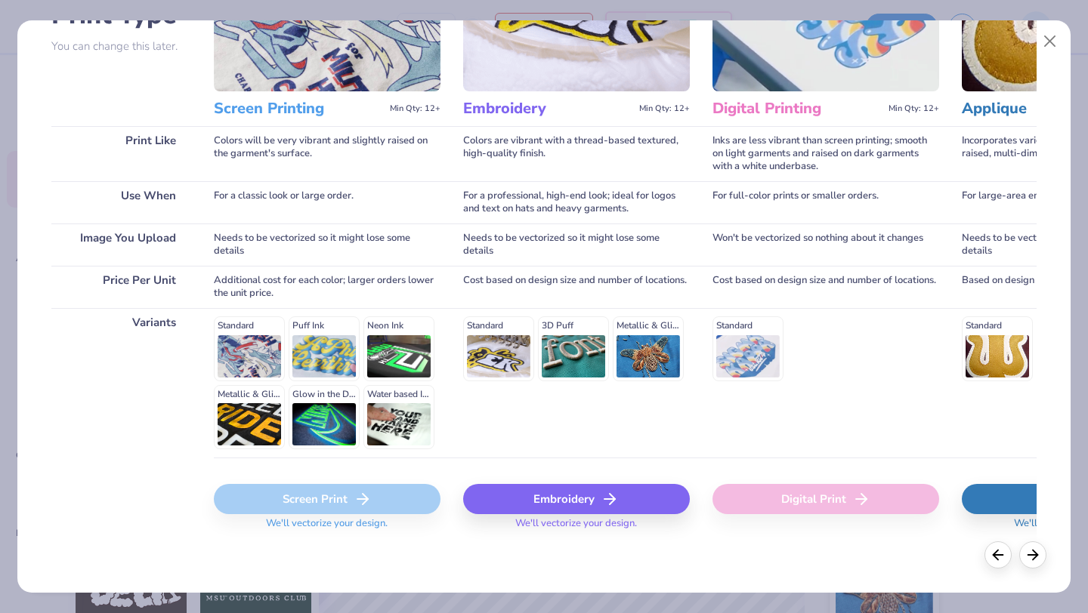
click at [549, 500] on div "Embroidery" at bounding box center [576, 499] width 227 height 30
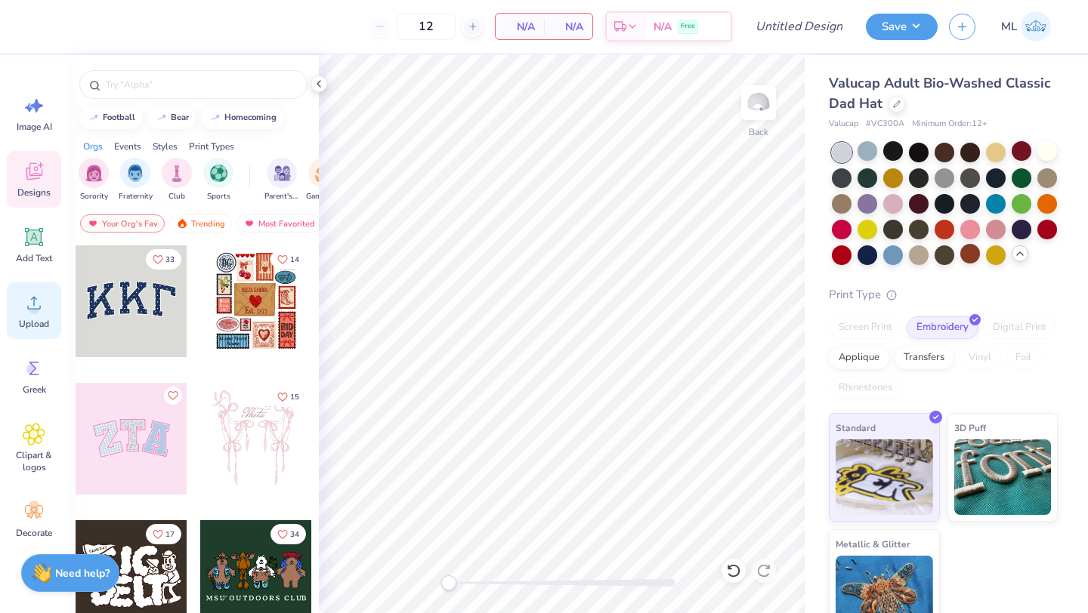
click at [40, 299] on icon at bounding box center [34, 303] width 23 height 23
click at [41, 317] on div "Upload" at bounding box center [34, 311] width 54 height 57
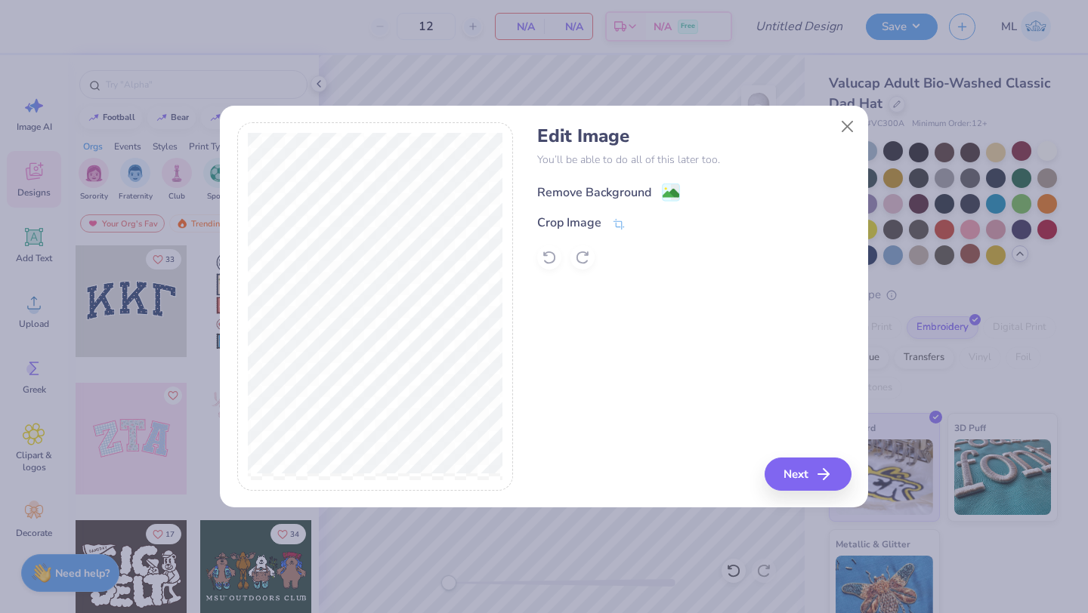
click at [596, 190] on div "Remove Background" at bounding box center [594, 193] width 114 height 18
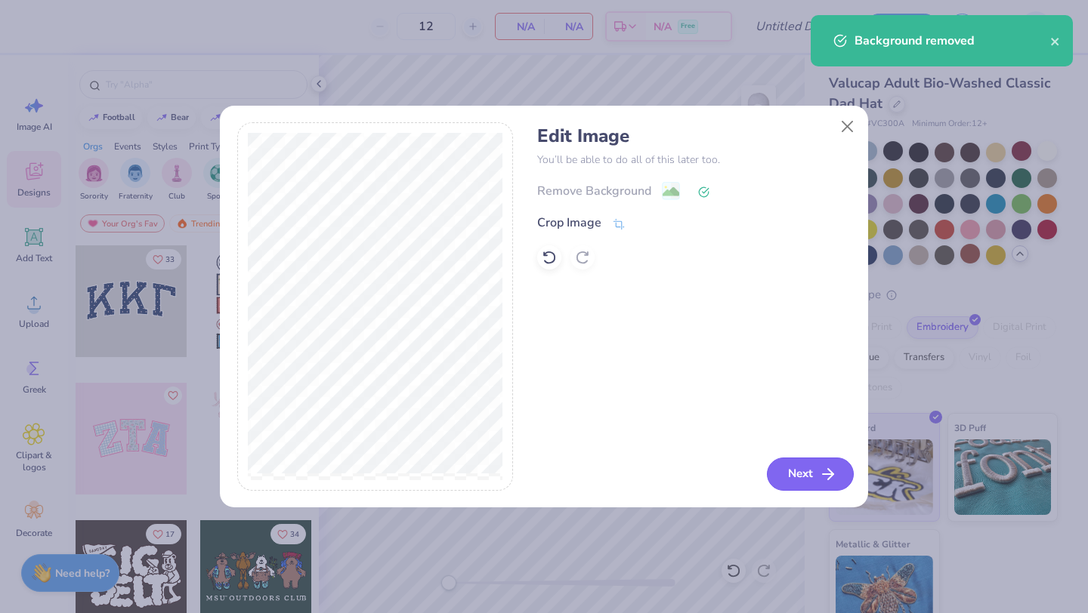
click at [799, 473] on button "Next" at bounding box center [810, 474] width 87 height 33
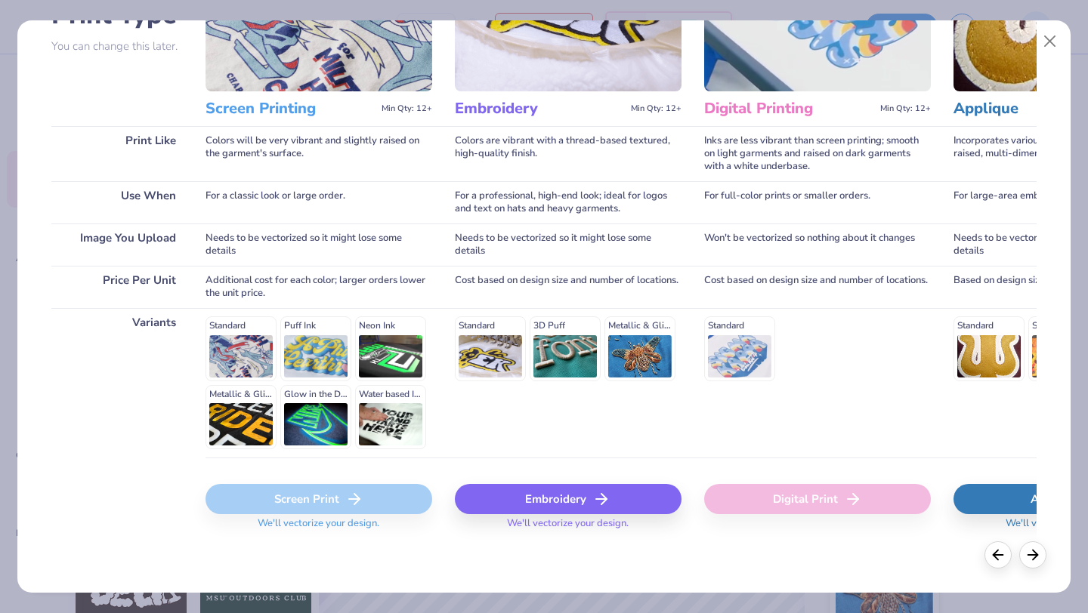
scroll to position [0, 0]
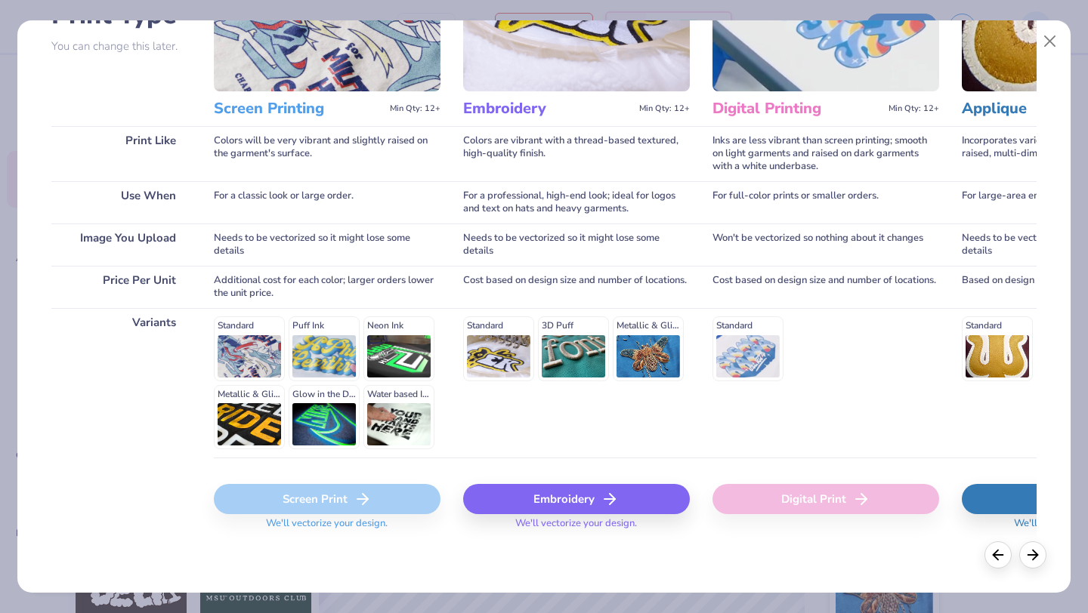
click at [573, 487] on div "Embroidery" at bounding box center [576, 499] width 227 height 30
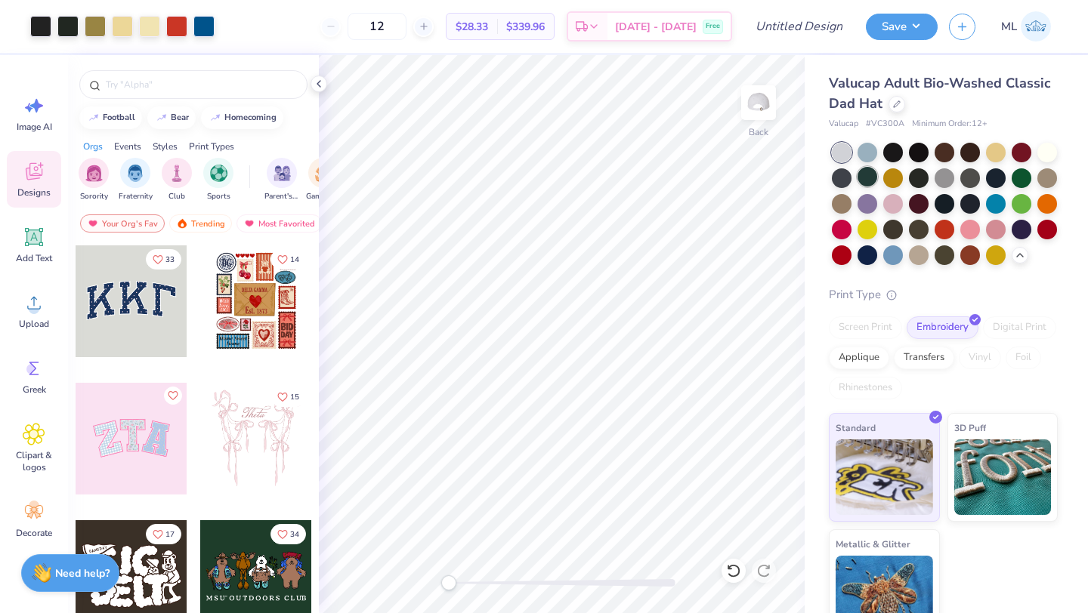
click at [864, 178] on div at bounding box center [867, 177] width 20 height 20
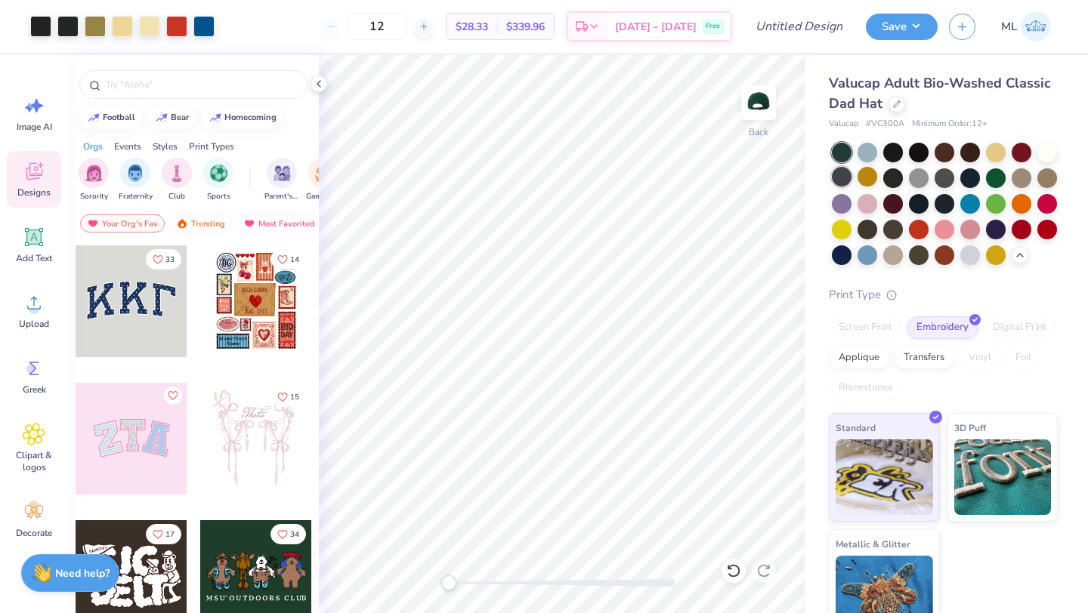
click at [839, 172] on div at bounding box center [842, 177] width 20 height 20
click at [921, 175] on div at bounding box center [919, 177] width 20 height 20
click at [836, 176] on div at bounding box center [842, 177] width 20 height 20
click at [843, 254] on div at bounding box center [842, 254] width 20 height 20
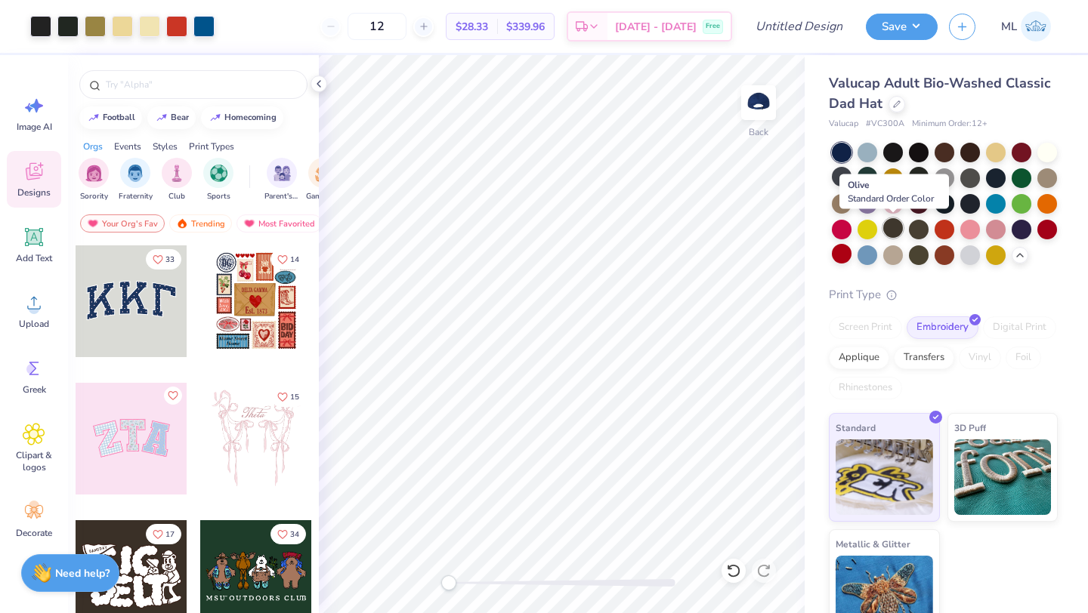
click at [895, 226] on div at bounding box center [893, 228] width 20 height 20
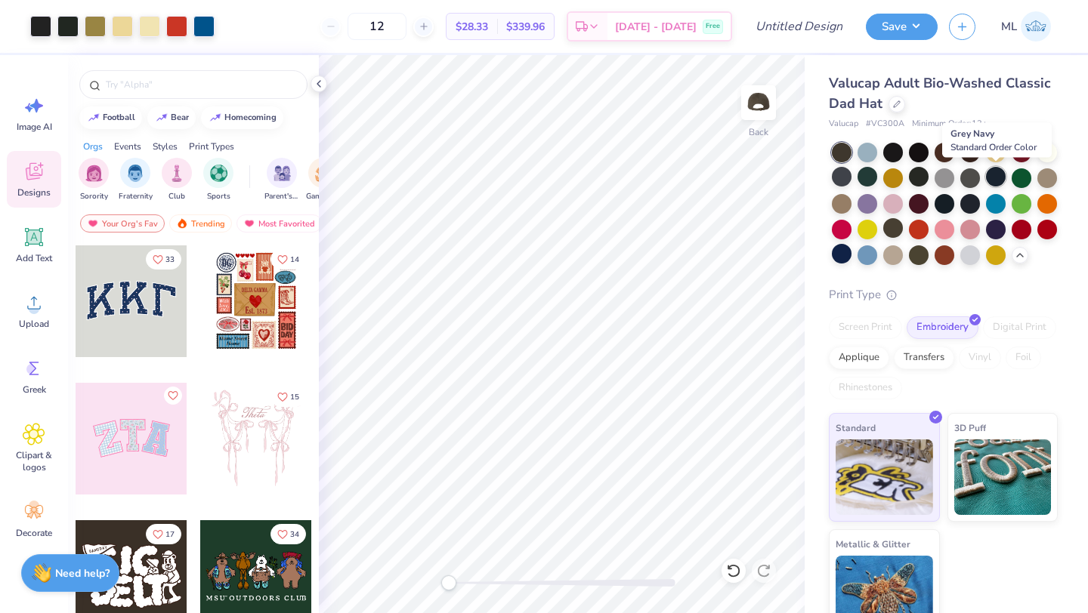
click at [993, 173] on div at bounding box center [996, 177] width 20 height 20
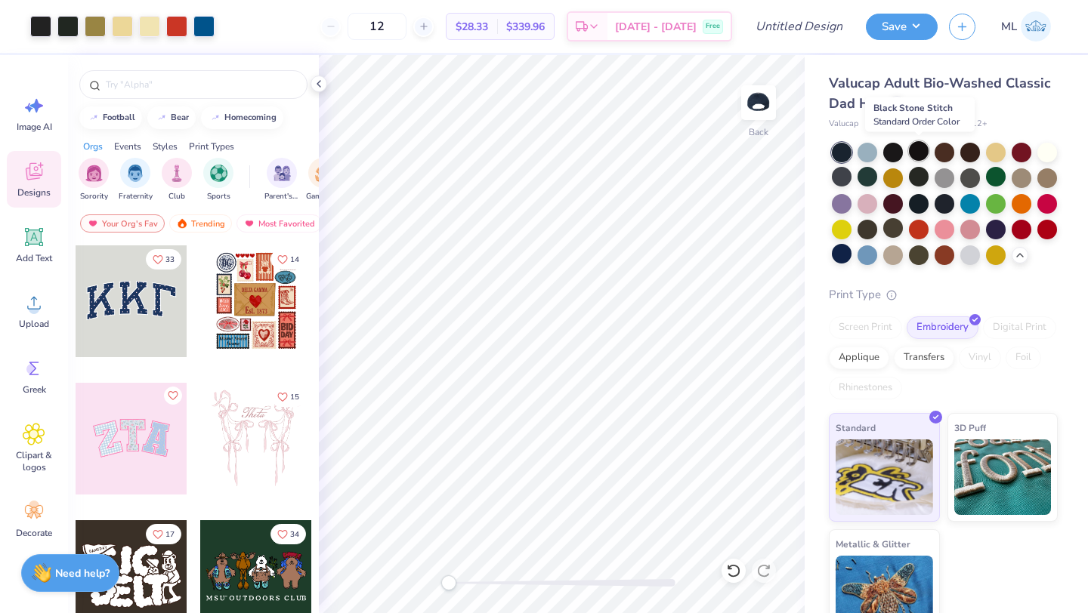
click at [915, 156] on div at bounding box center [919, 151] width 20 height 20
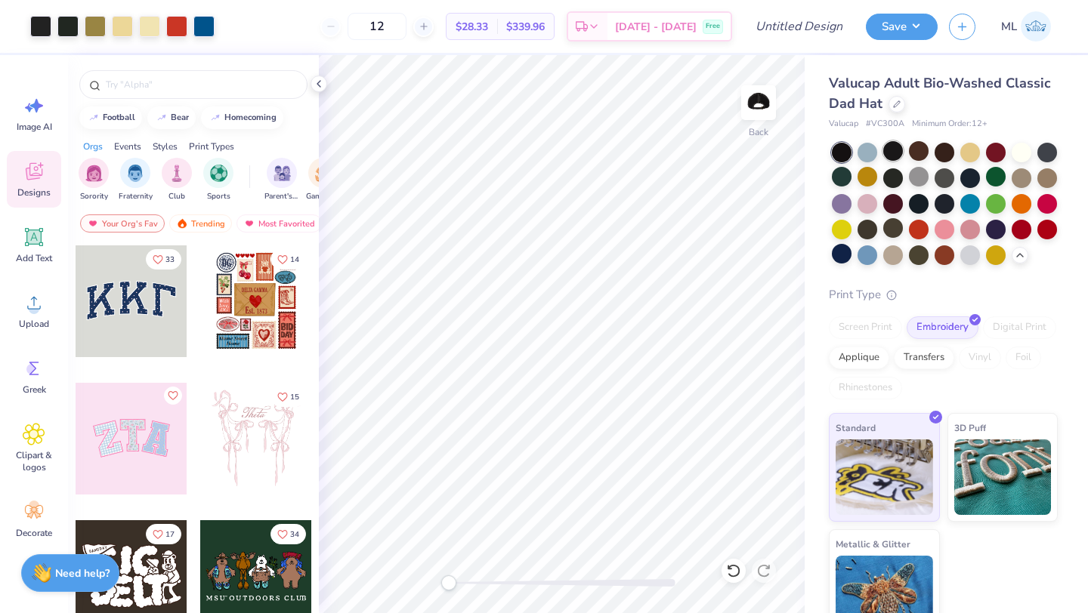
click at [895, 155] on div at bounding box center [893, 151] width 20 height 20
click at [993, 221] on div at bounding box center [996, 228] width 20 height 20
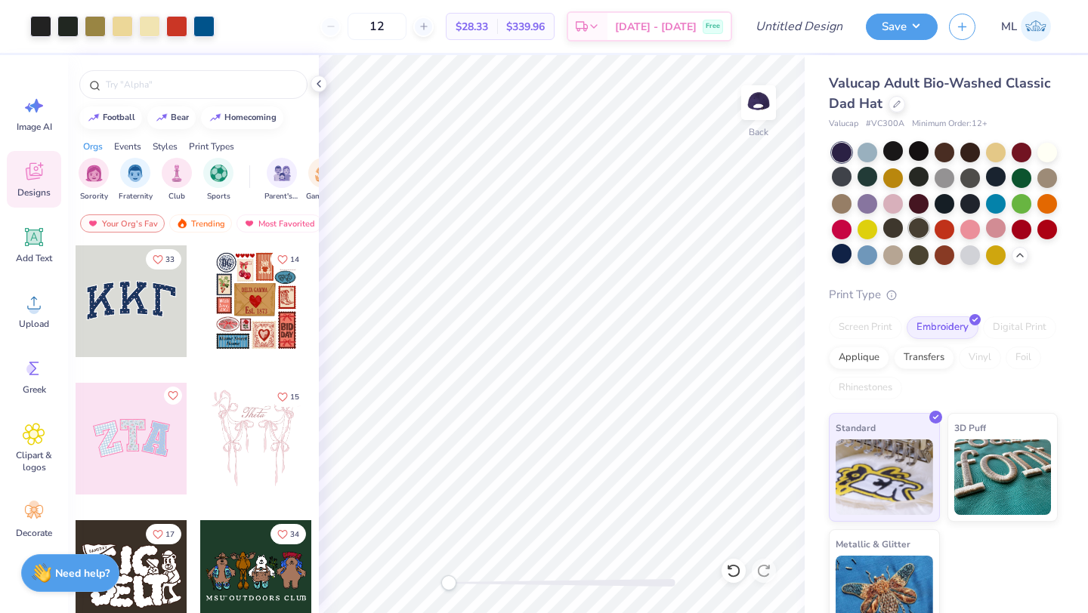
click at [911, 228] on div at bounding box center [919, 228] width 20 height 20
click at [890, 229] on div at bounding box center [893, 228] width 20 height 20
click at [1046, 181] on div at bounding box center [1047, 177] width 20 height 20
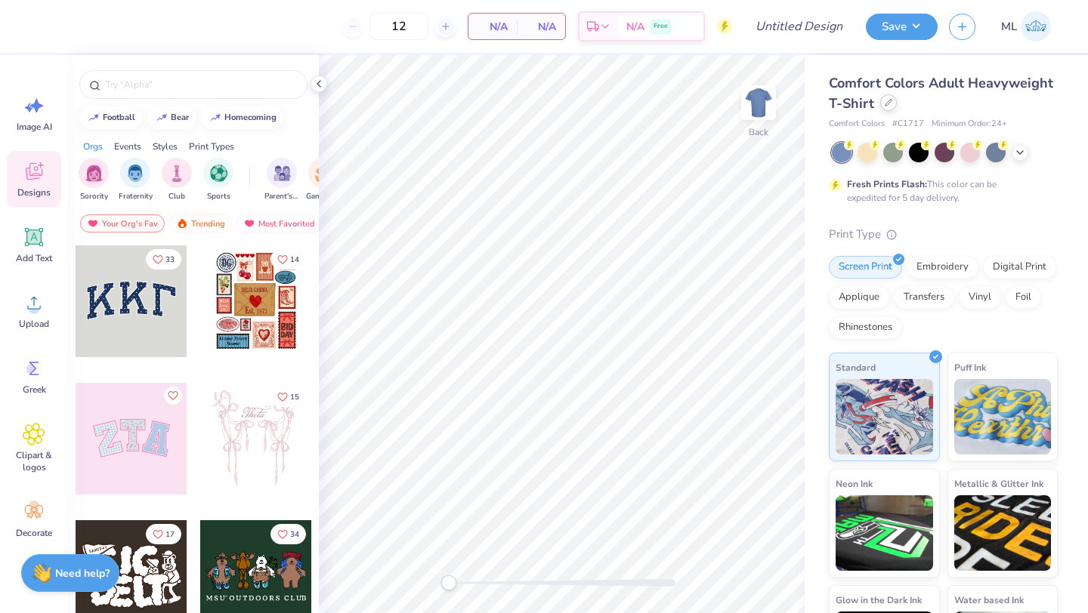
click at [889, 103] on icon at bounding box center [889, 103] width 8 height 8
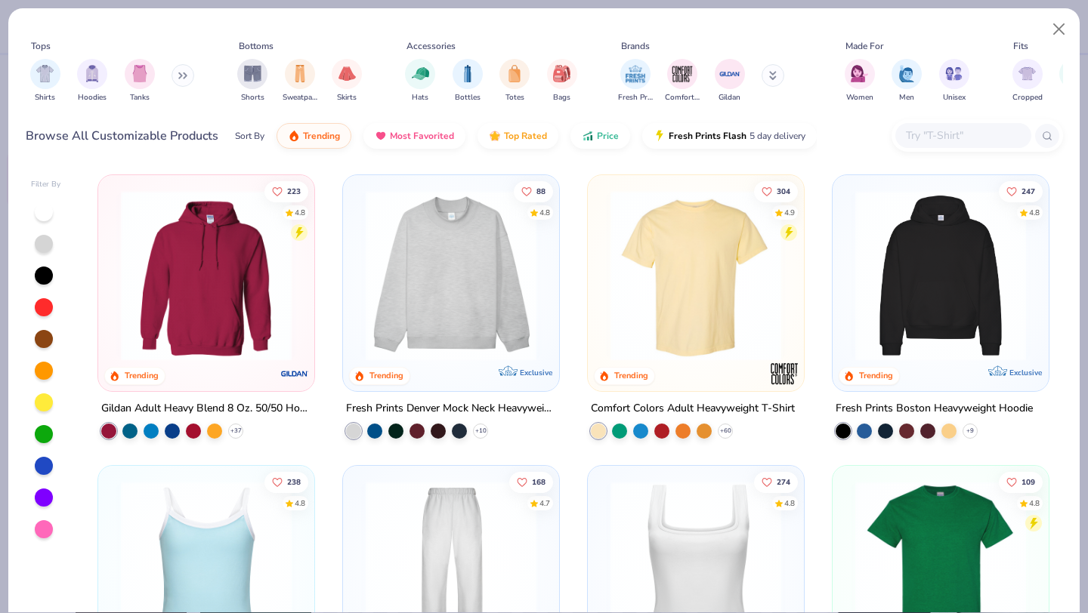
click at [930, 137] on input "text" at bounding box center [962, 135] width 116 height 17
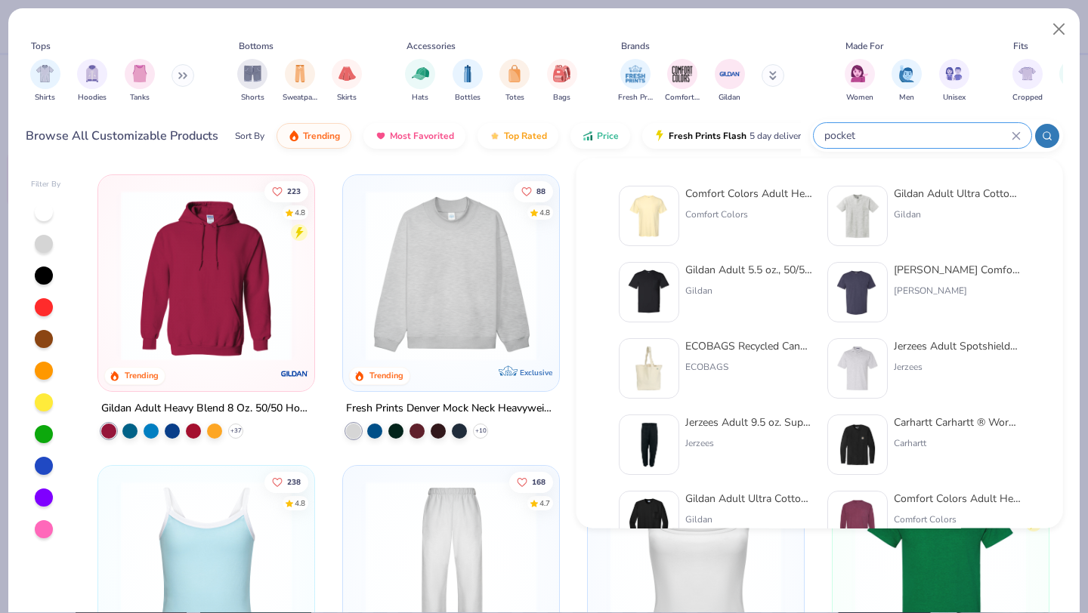
type input "pocket"
click at [718, 192] on div "Comfort Colors Adult Heavyweight RS Pocket T-Shirt" at bounding box center [748, 194] width 127 height 16
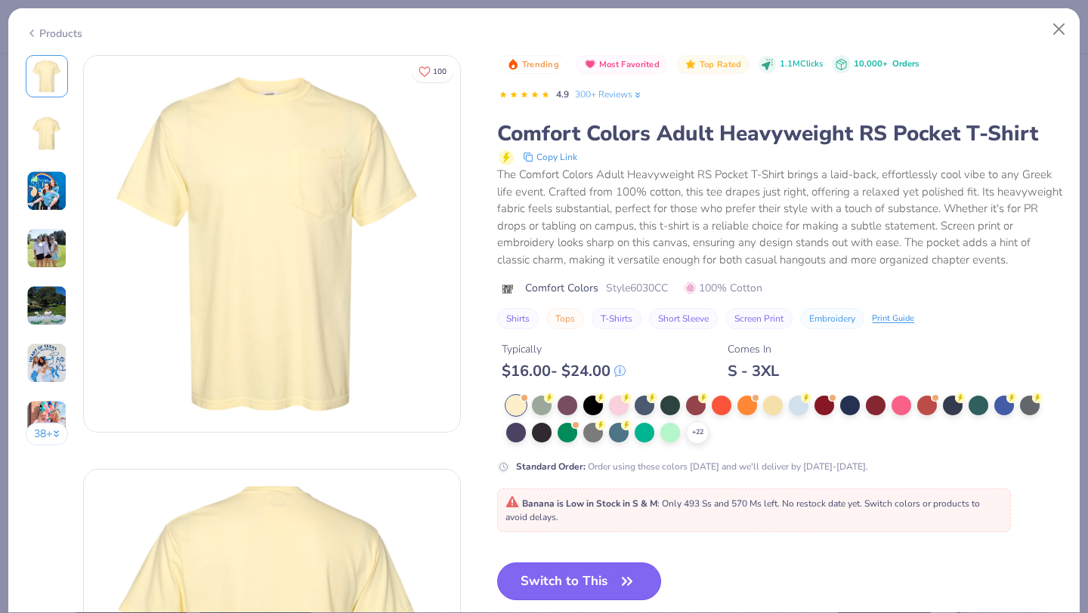
click at [551, 573] on button "Switch to This" at bounding box center [579, 582] width 164 height 38
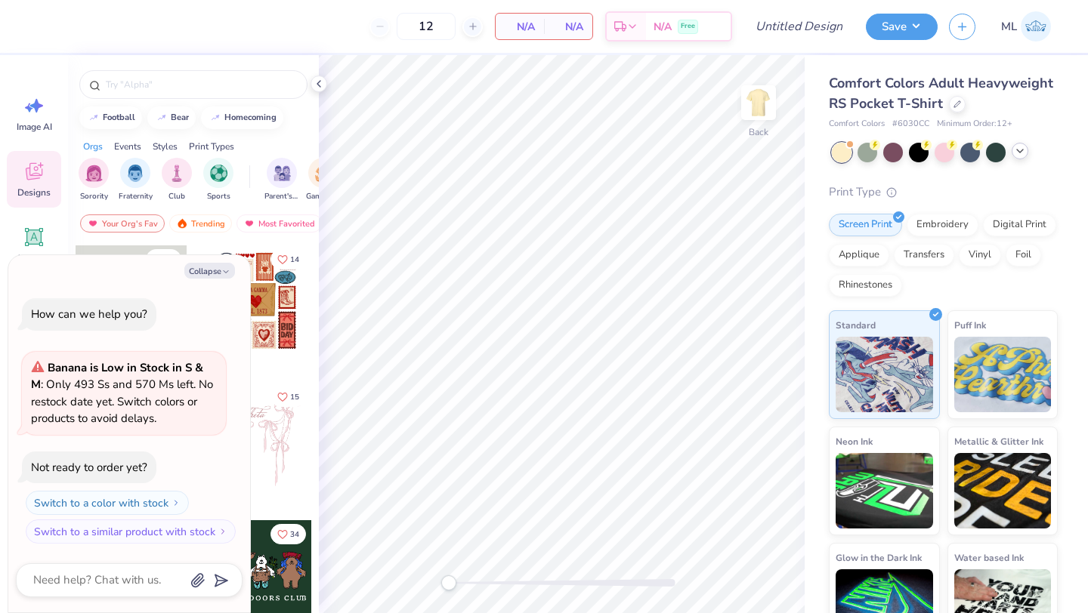
click at [1022, 153] on icon at bounding box center [1020, 151] width 12 height 12
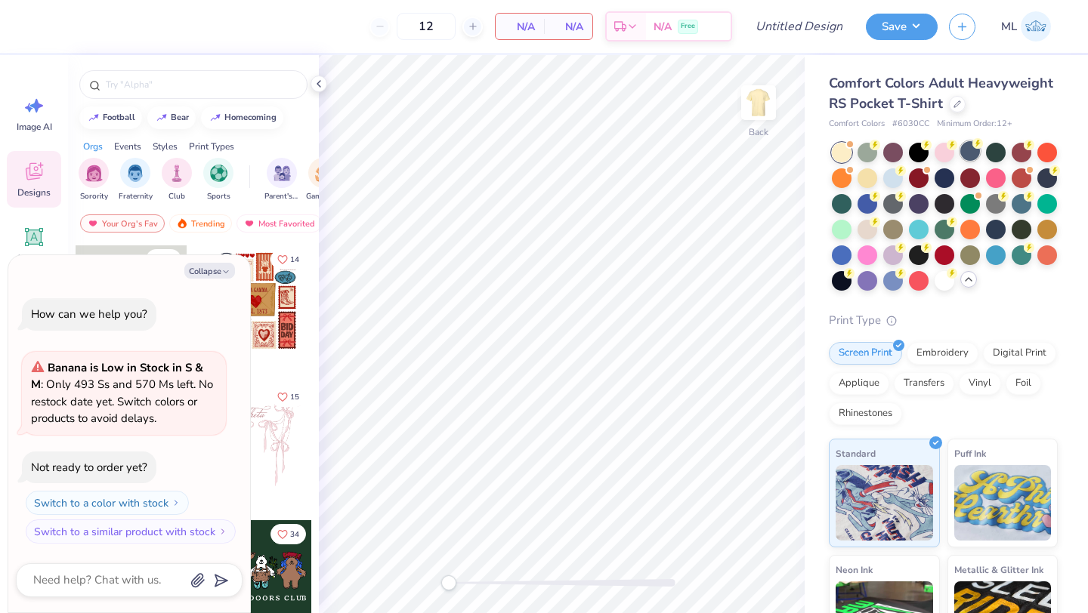
click at [975, 154] on div at bounding box center [970, 151] width 20 height 20
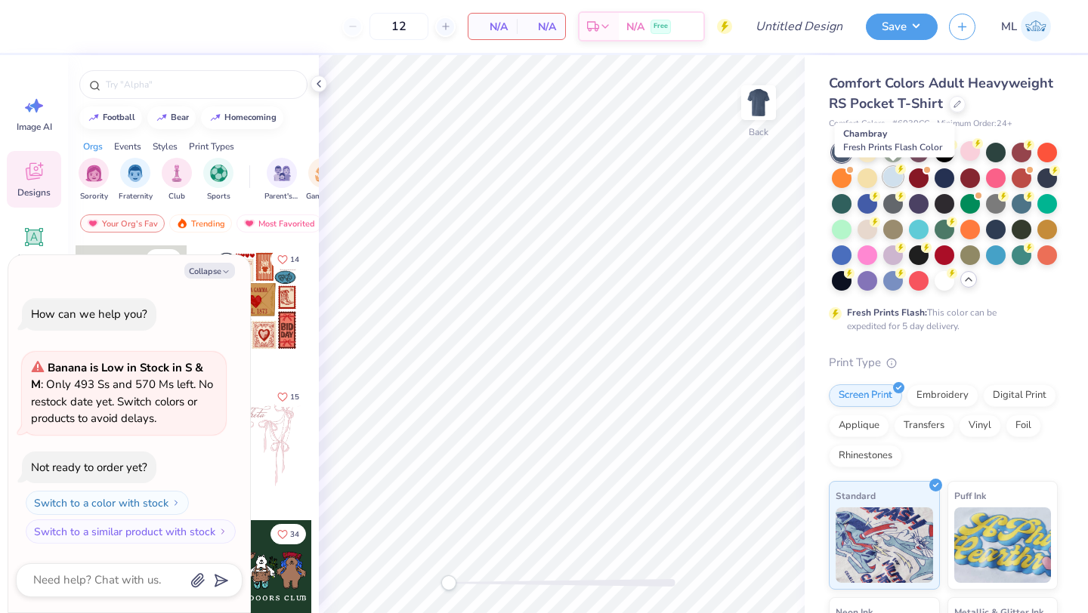
click at [895, 181] on div at bounding box center [893, 177] width 20 height 20
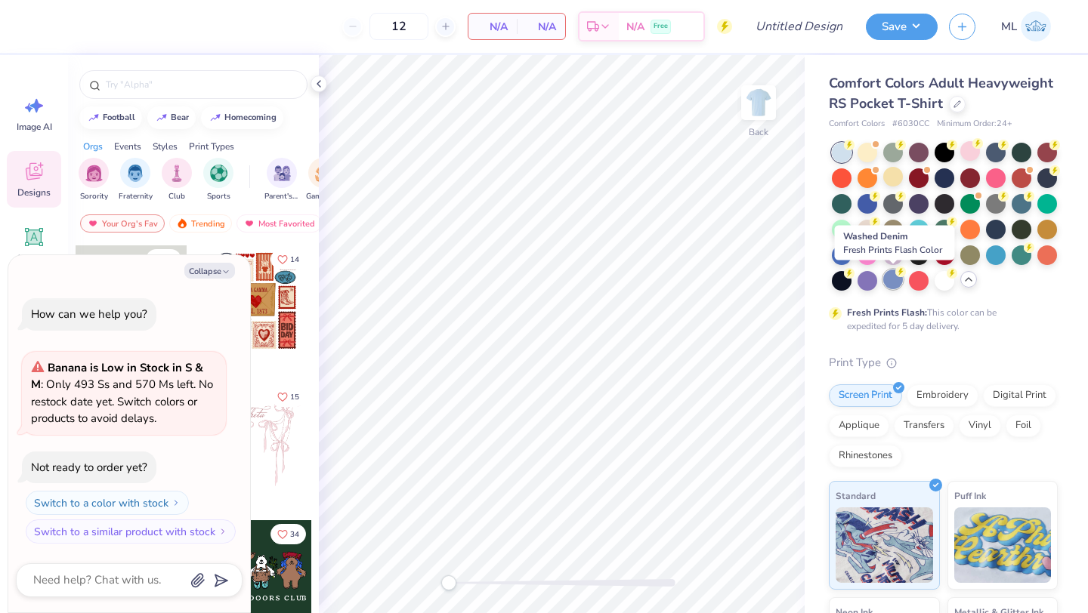
click at [899, 280] on div at bounding box center [893, 280] width 20 height 20
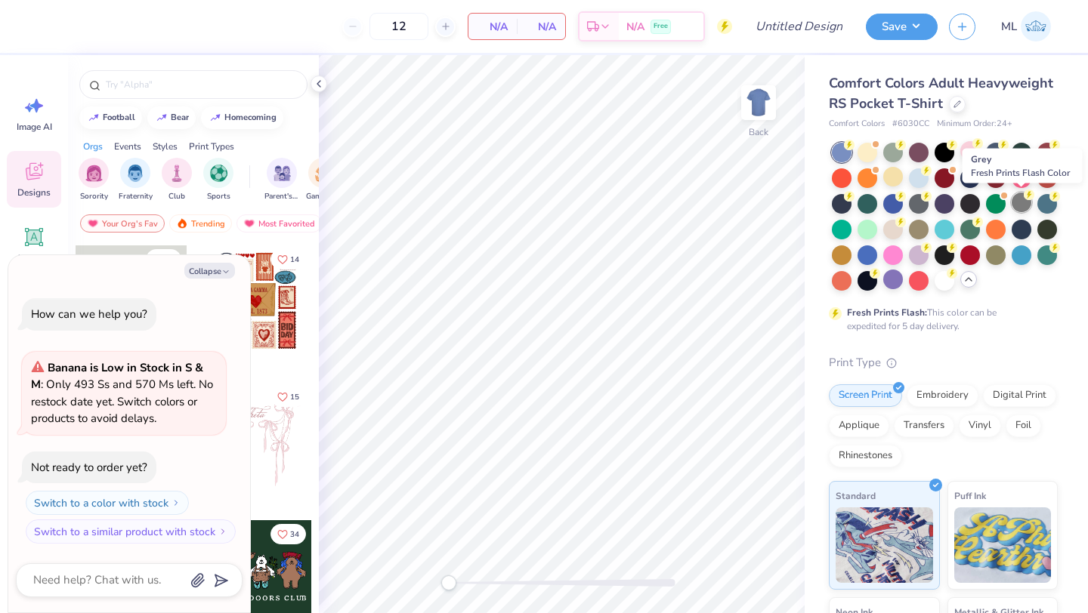
click at [1018, 193] on div at bounding box center [1022, 203] width 20 height 20
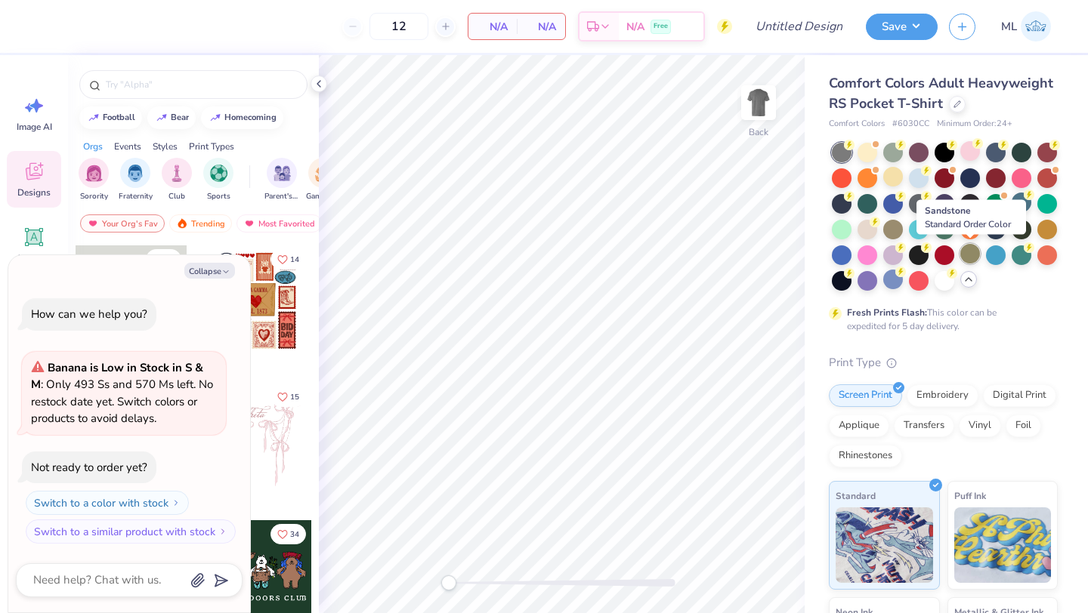
click at [968, 247] on div at bounding box center [970, 254] width 20 height 20
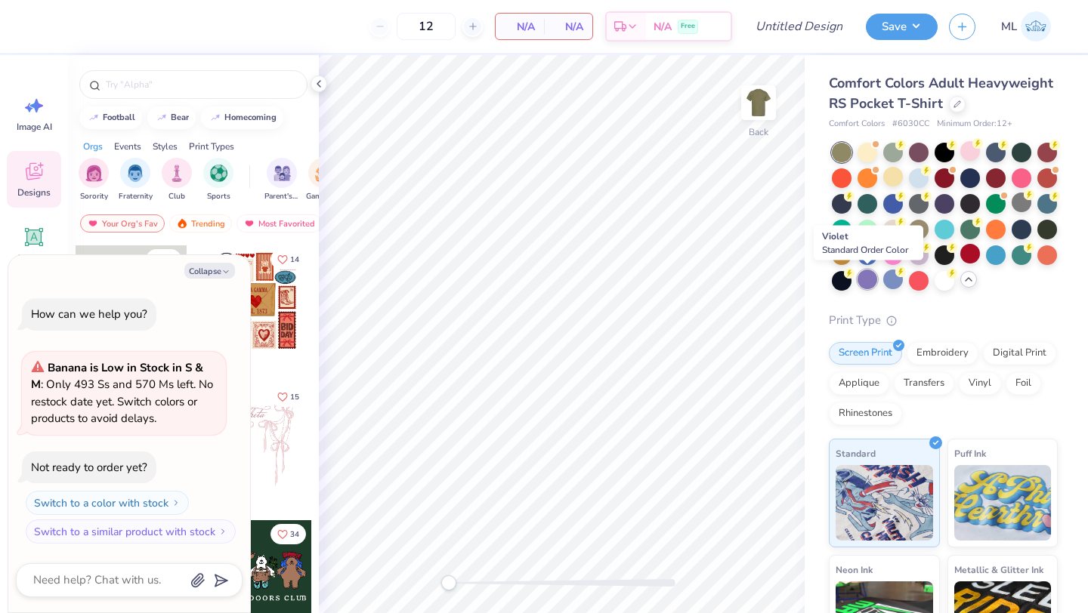
click at [869, 277] on div at bounding box center [867, 280] width 20 height 20
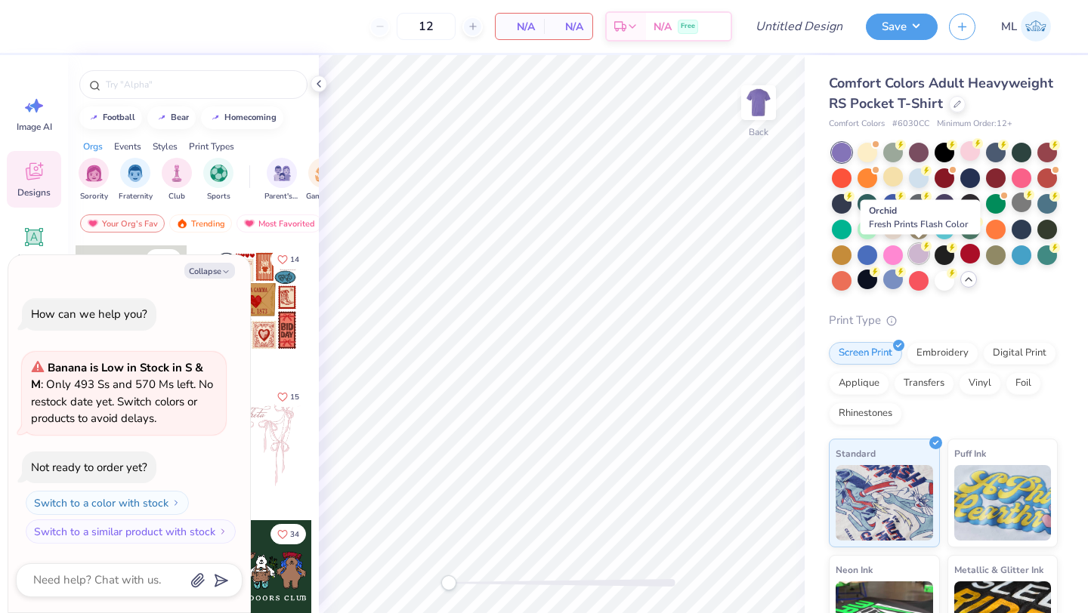
click at [909, 254] on div at bounding box center [919, 254] width 20 height 20
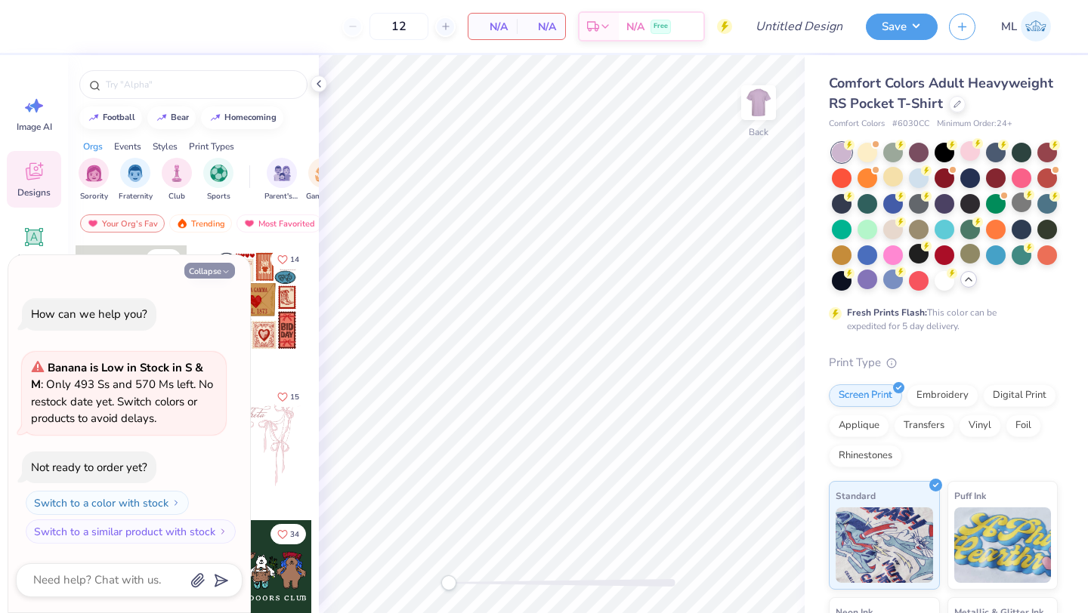
click at [205, 276] on button "Collapse" at bounding box center [209, 271] width 51 height 16
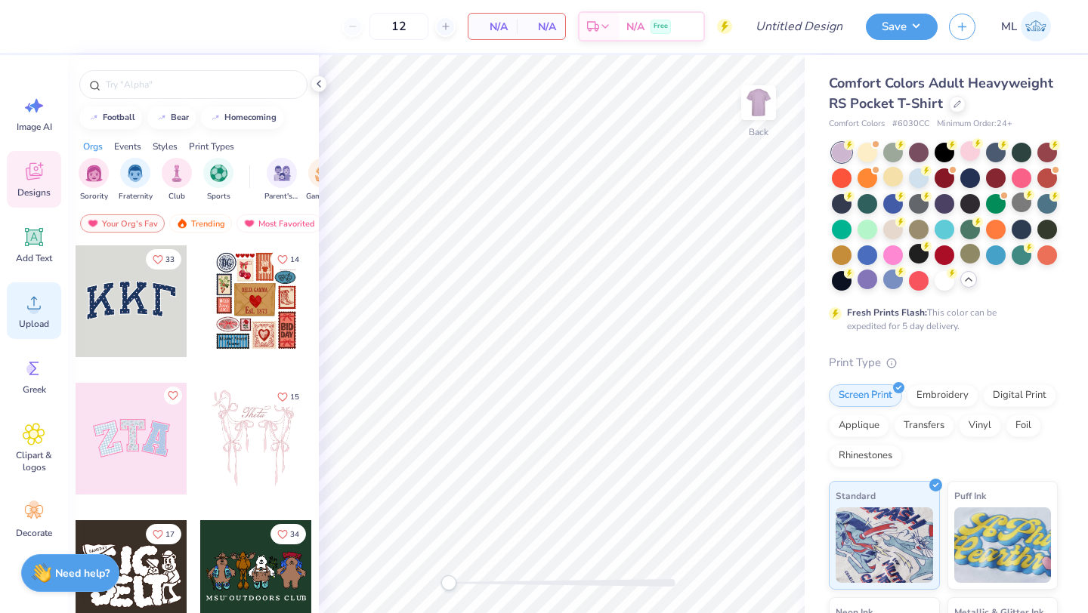
click at [42, 289] on div "Upload" at bounding box center [34, 311] width 54 height 57
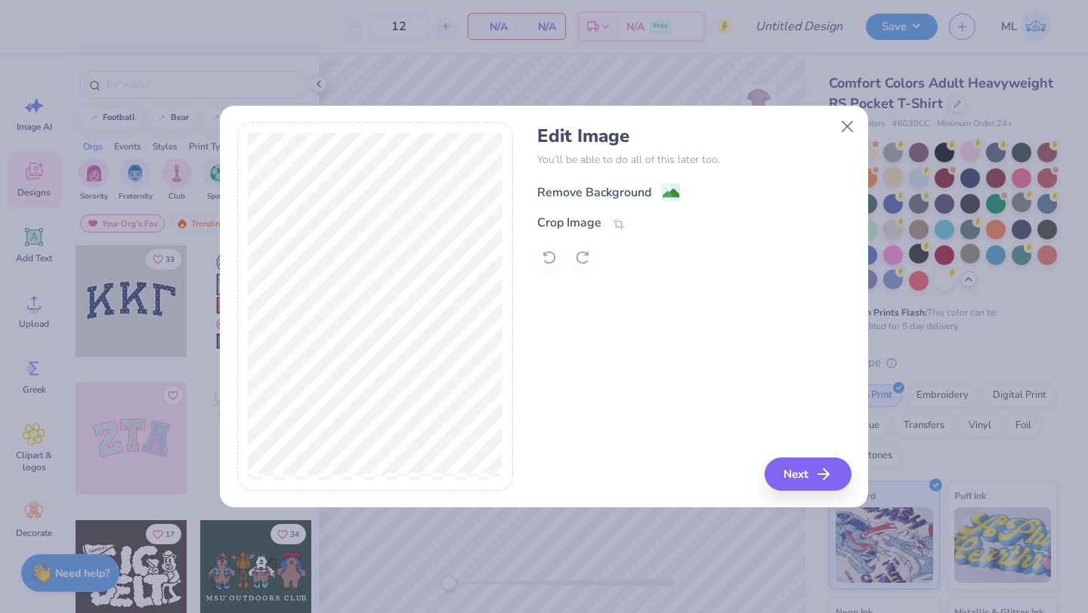
click at [610, 188] on div "Remove Background" at bounding box center [594, 193] width 114 height 18
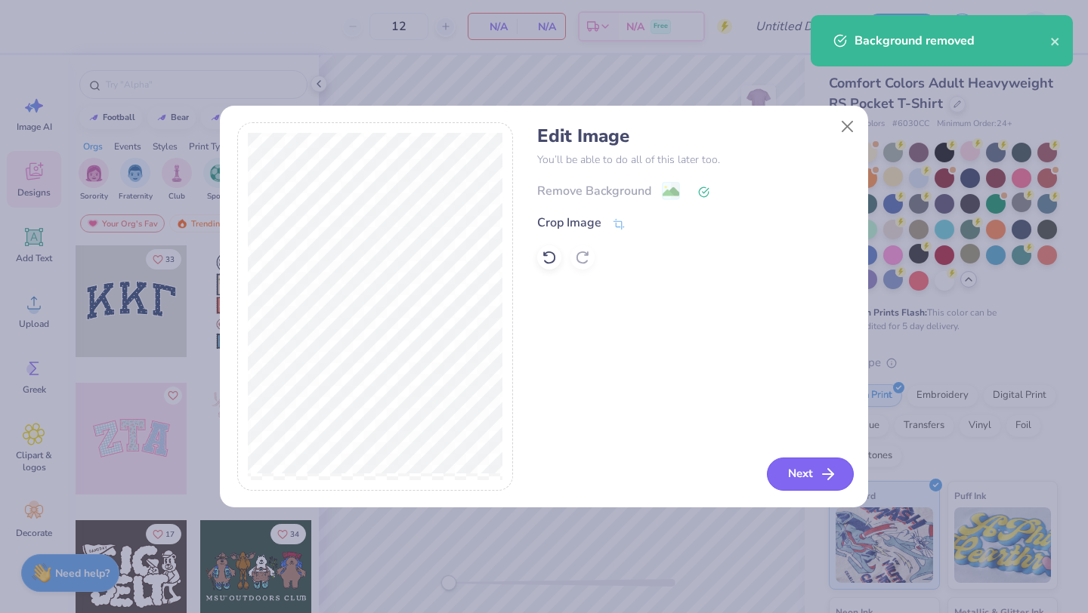
click at [805, 474] on button "Next" at bounding box center [810, 474] width 87 height 33
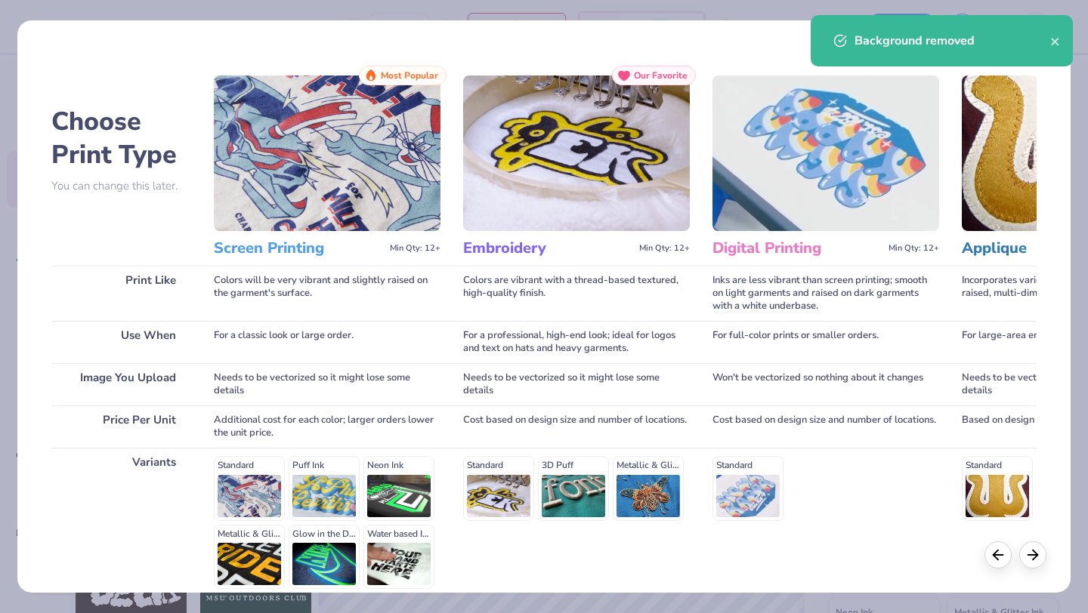
scroll to position [140, 0]
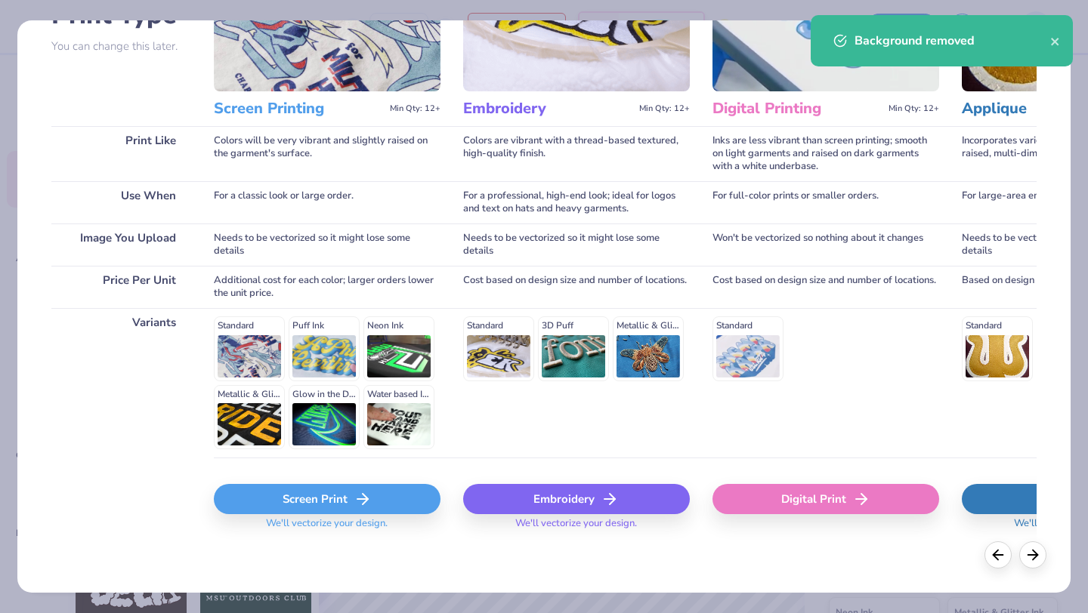
click at [351, 503] on div "Screen Print" at bounding box center [327, 499] width 227 height 30
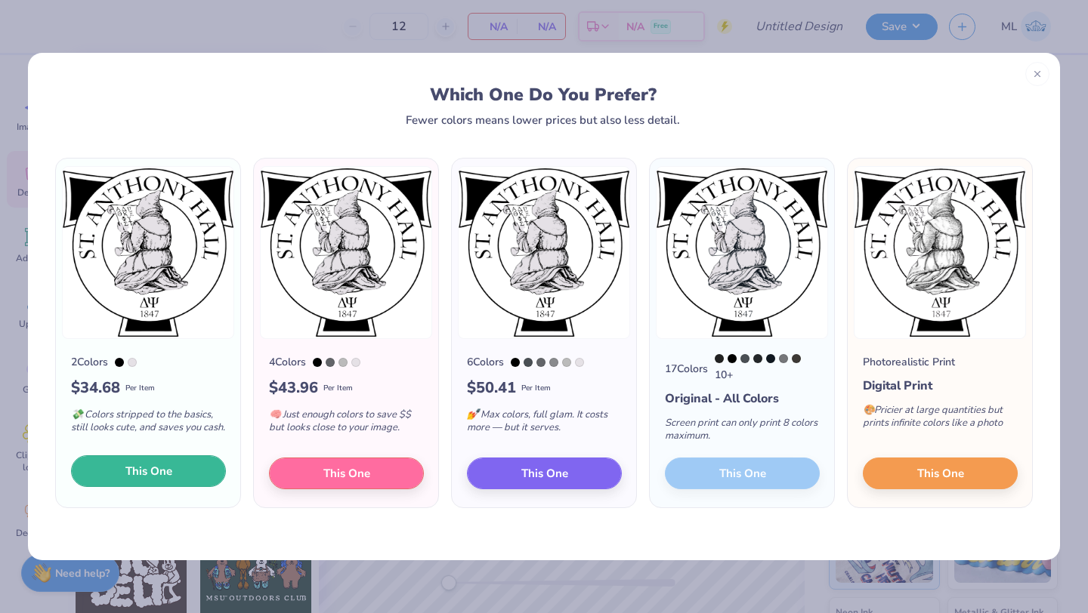
click at [195, 480] on button "This One" at bounding box center [148, 472] width 155 height 32
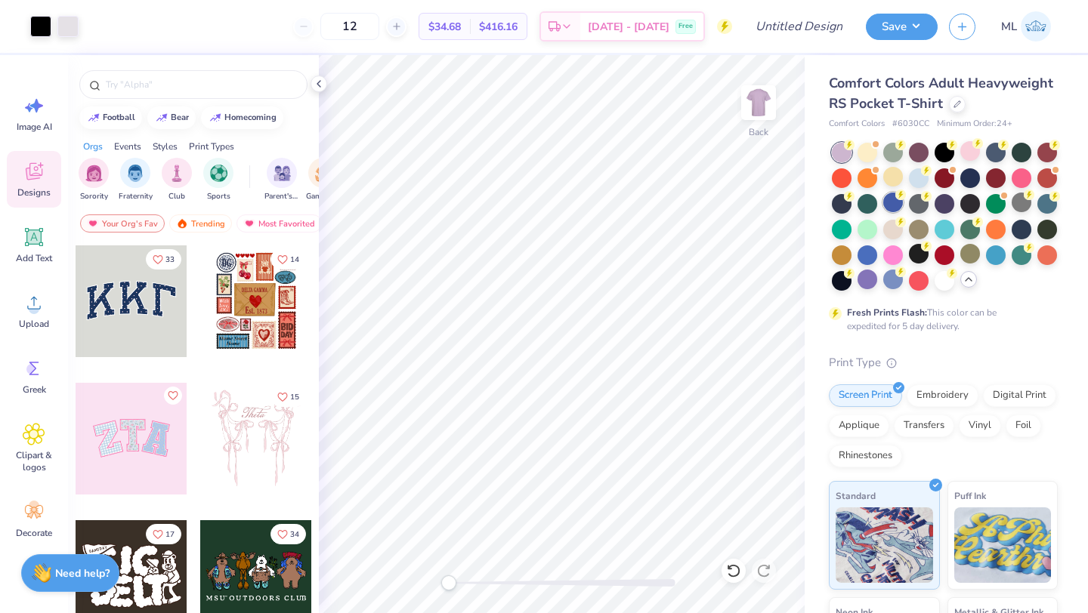
click at [888, 202] on div at bounding box center [893, 203] width 20 height 20
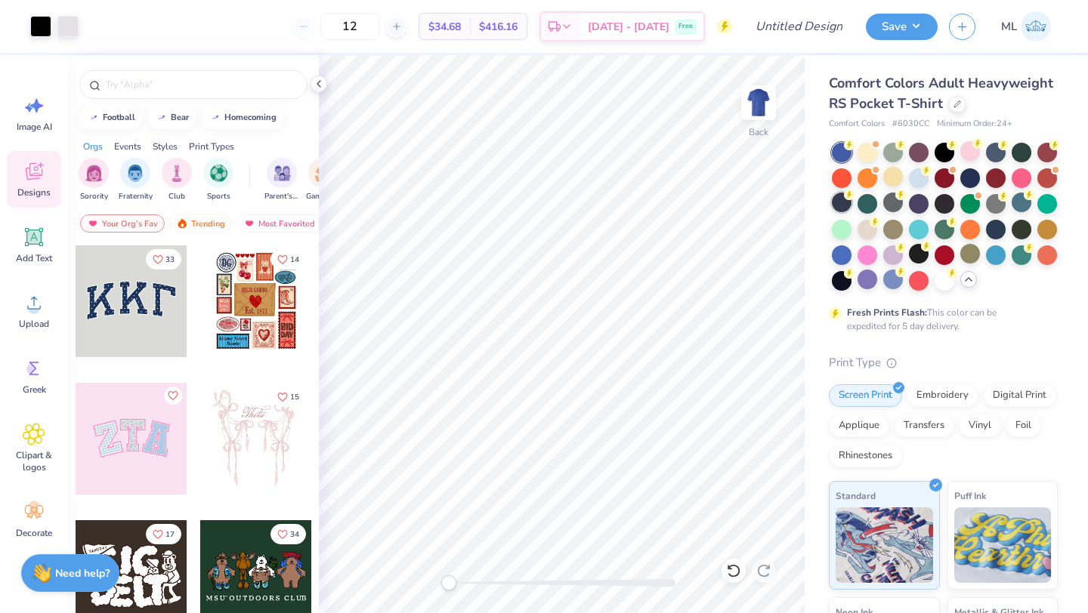
click at [844, 200] on div at bounding box center [842, 203] width 20 height 20
click at [870, 155] on div at bounding box center [867, 151] width 20 height 20
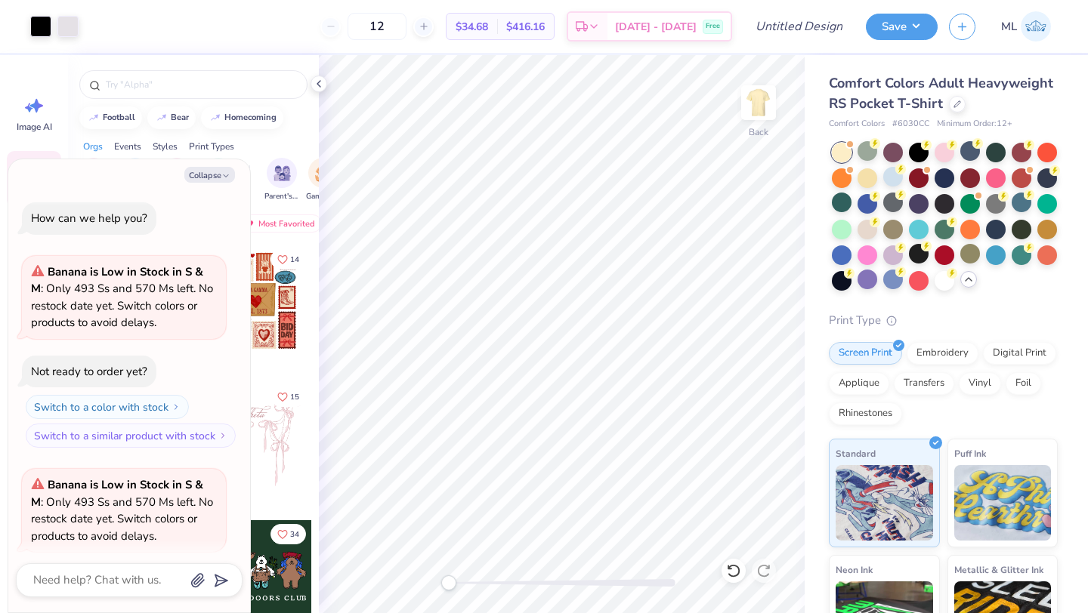
scroll to position [117, 0]
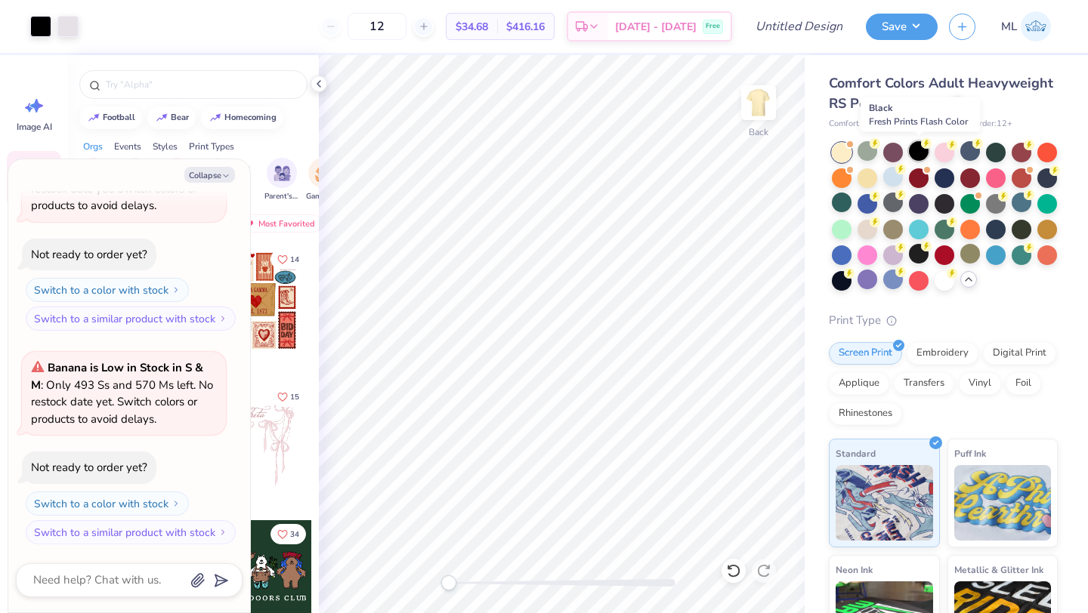
click at [919, 152] on div at bounding box center [919, 151] width 20 height 20
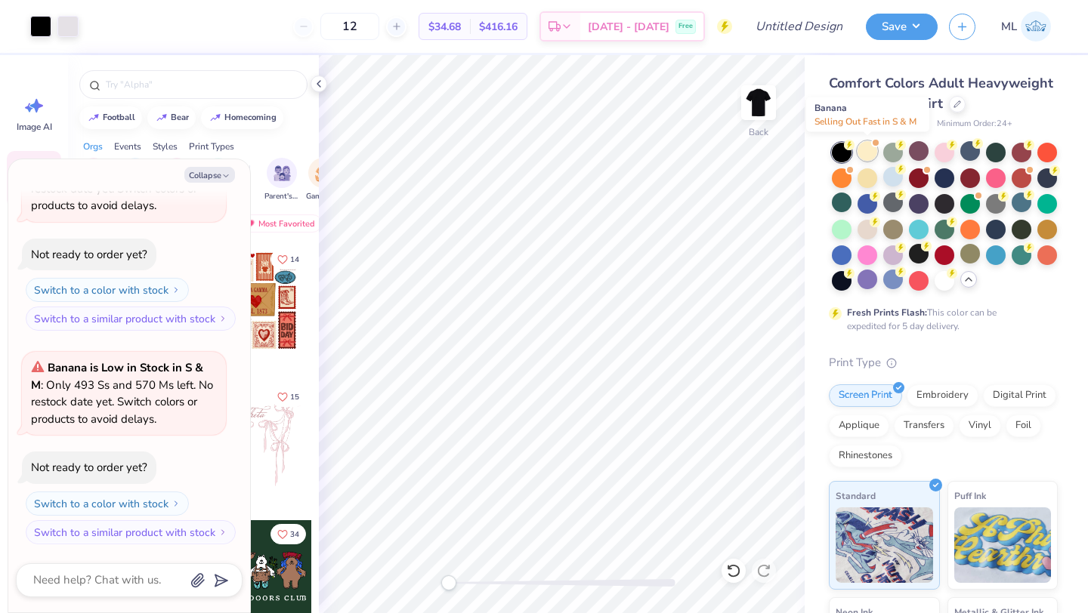
click at [869, 150] on div at bounding box center [867, 151] width 20 height 20
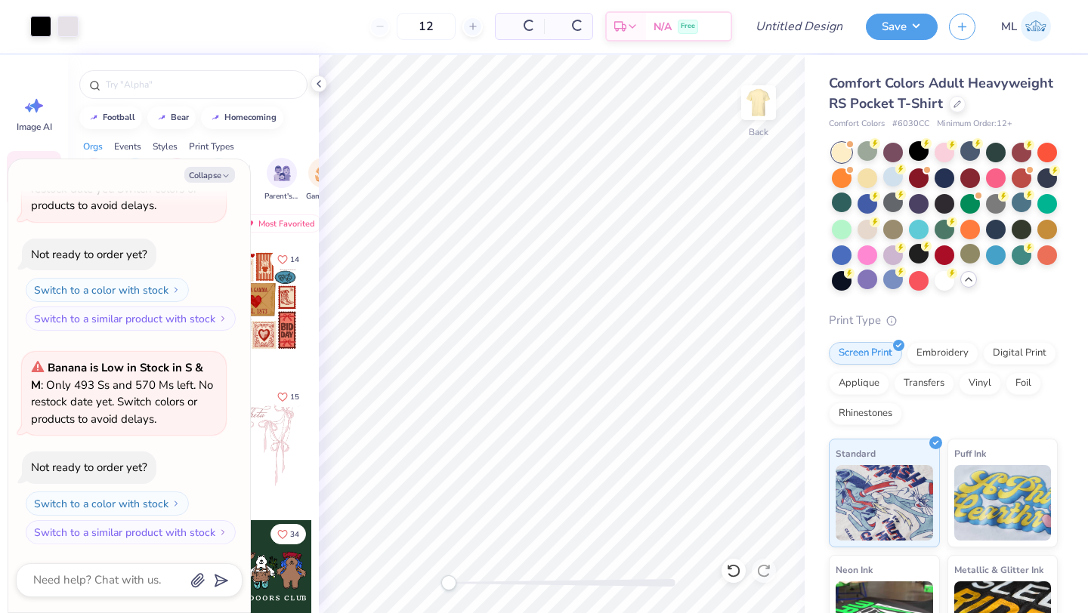
scroll to position [331, 0]
click at [892, 276] on div at bounding box center [893, 280] width 20 height 20
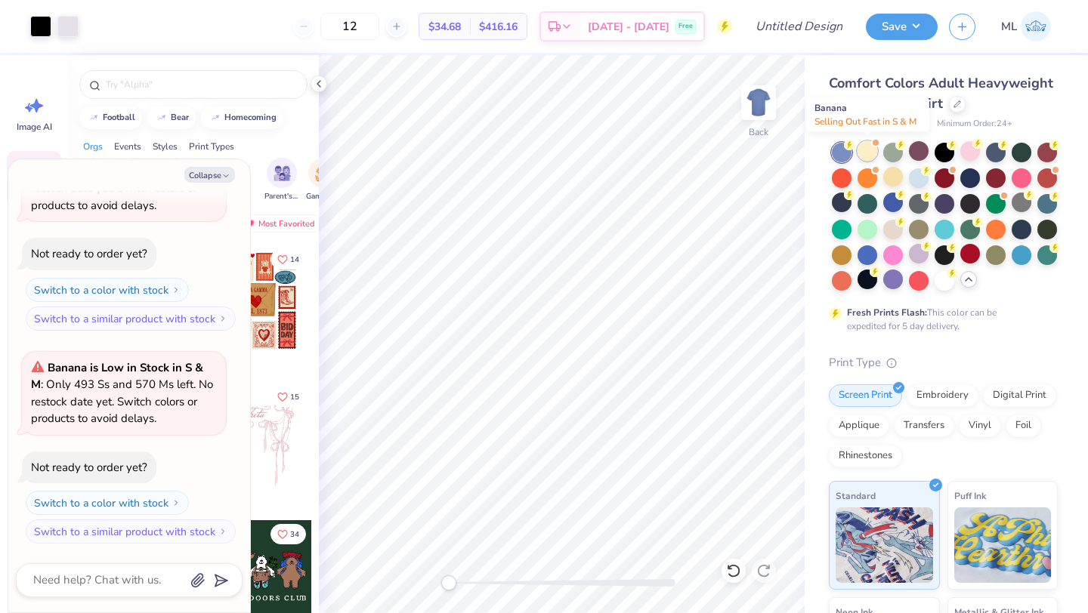
click at [870, 154] on div at bounding box center [867, 151] width 20 height 20
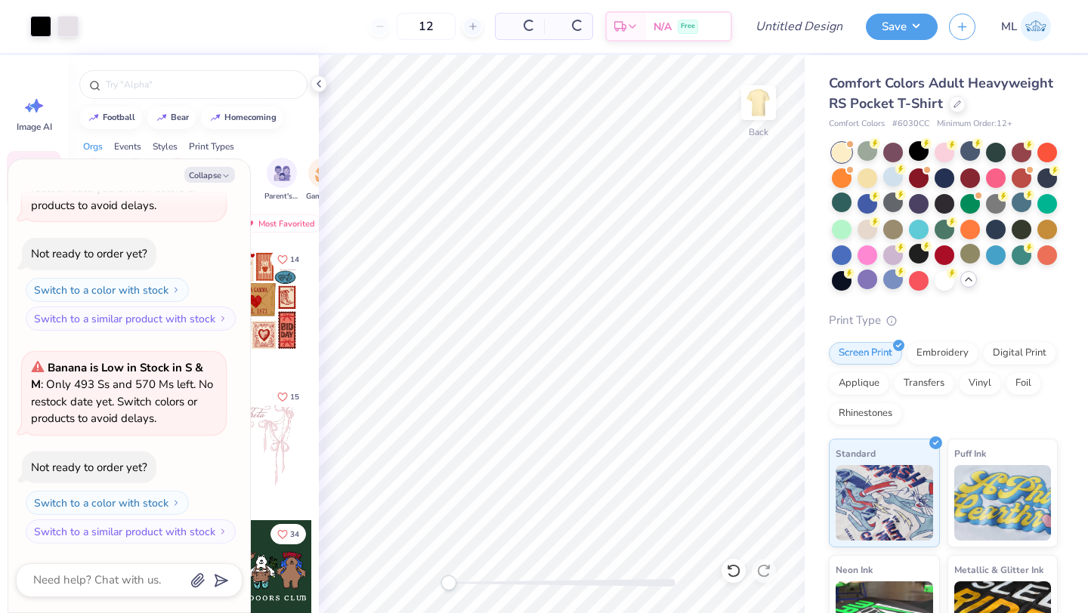
scroll to position [544, 0]
click at [863, 231] on div at bounding box center [867, 228] width 20 height 20
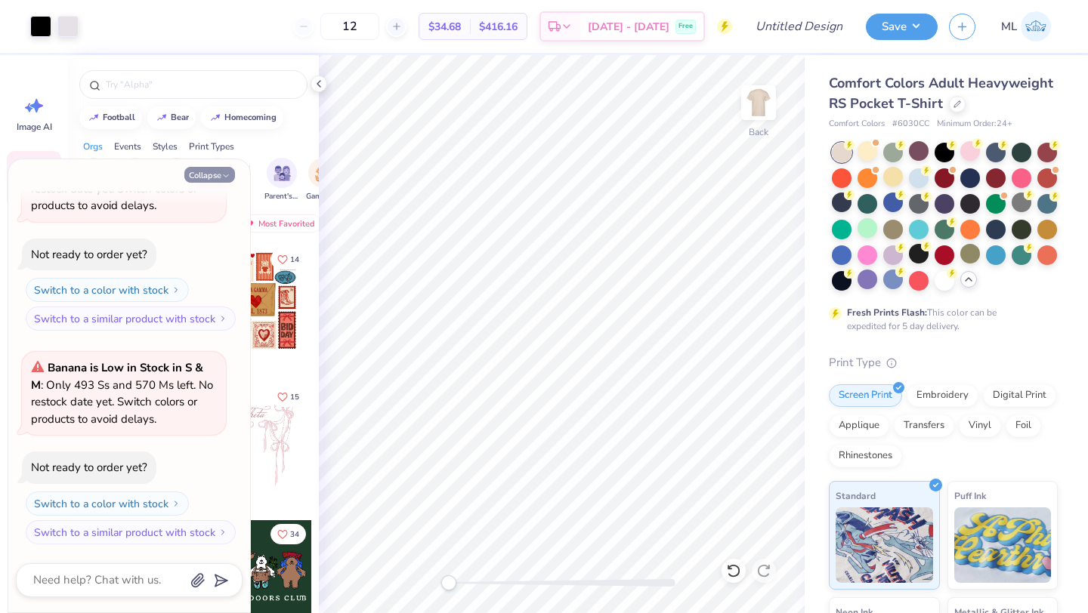
click at [215, 174] on button "Collapse" at bounding box center [209, 175] width 51 height 16
type textarea "x"
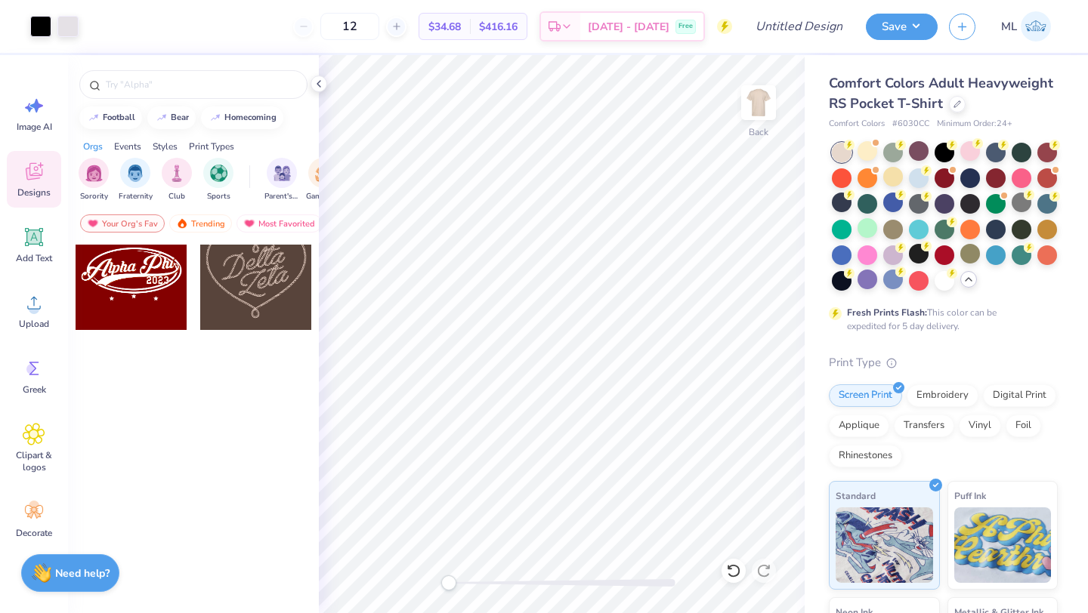
scroll to position [0, 0]
